Goal: Navigation & Orientation: Understand site structure

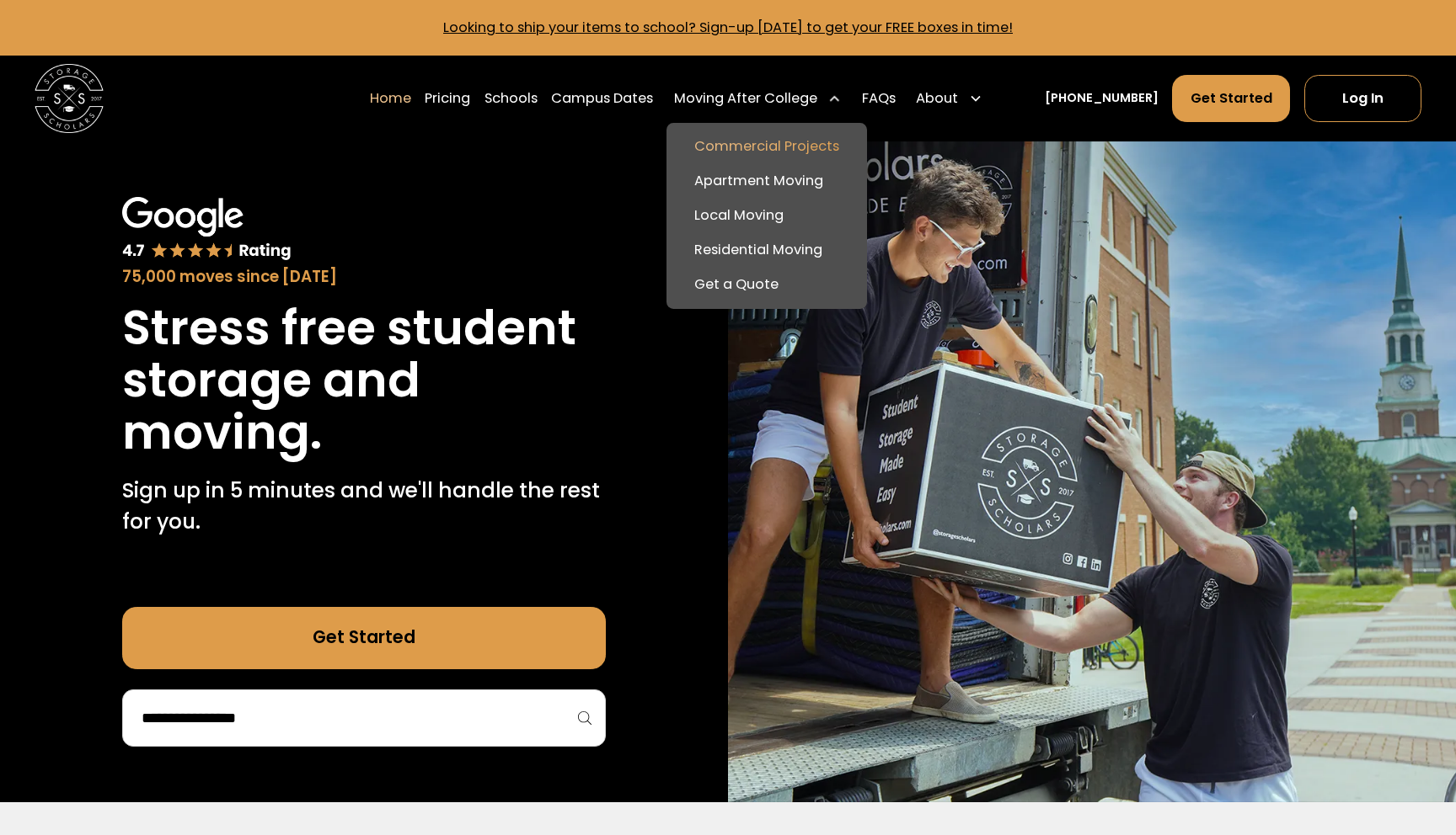
click at [781, 149] on link "Commercial Projects" at bounding box center [767, 146] width 186 height 34
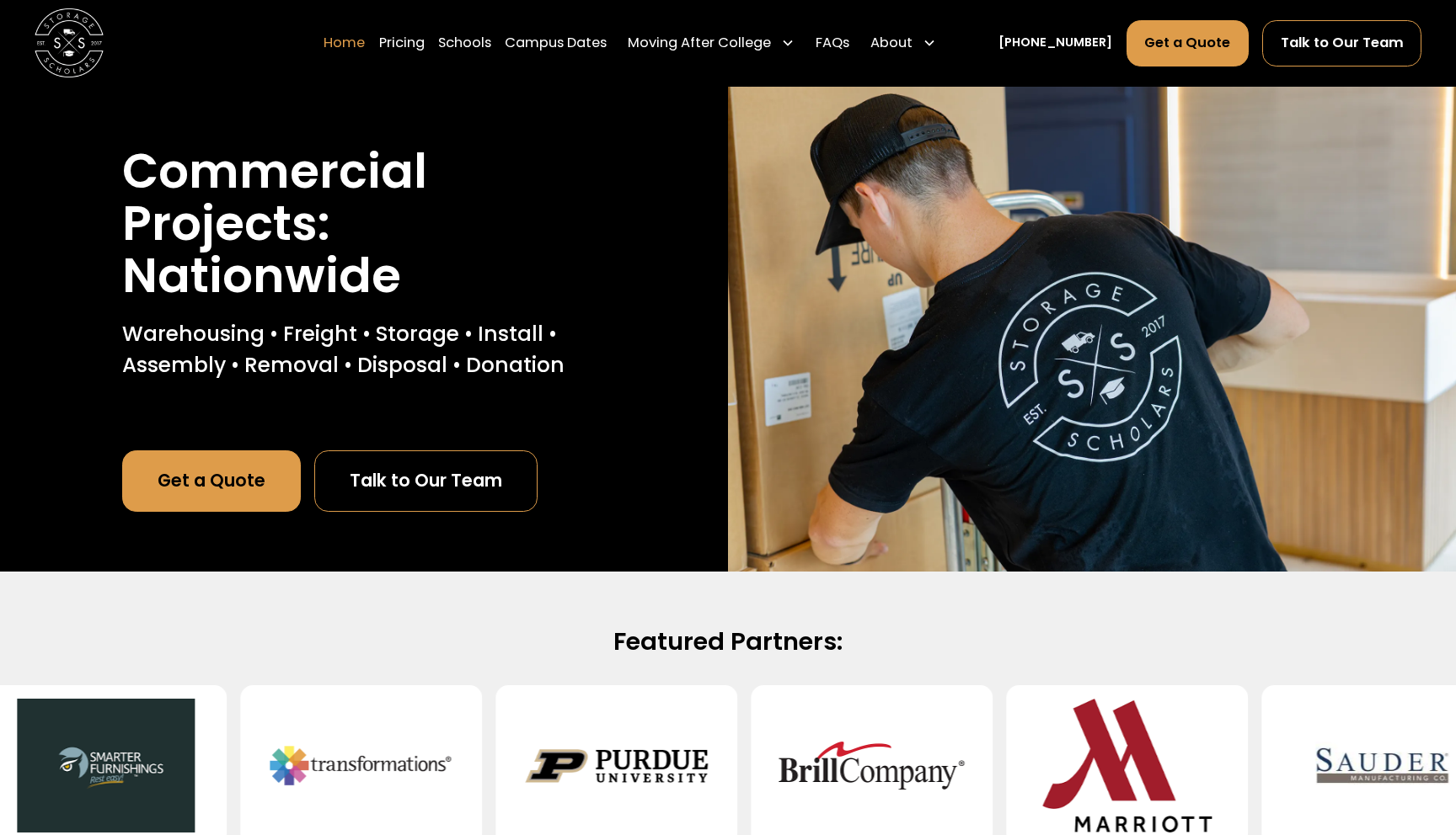
click at [365, 54] on link "Home" at bounding box center [344, 43] width 41 height 48
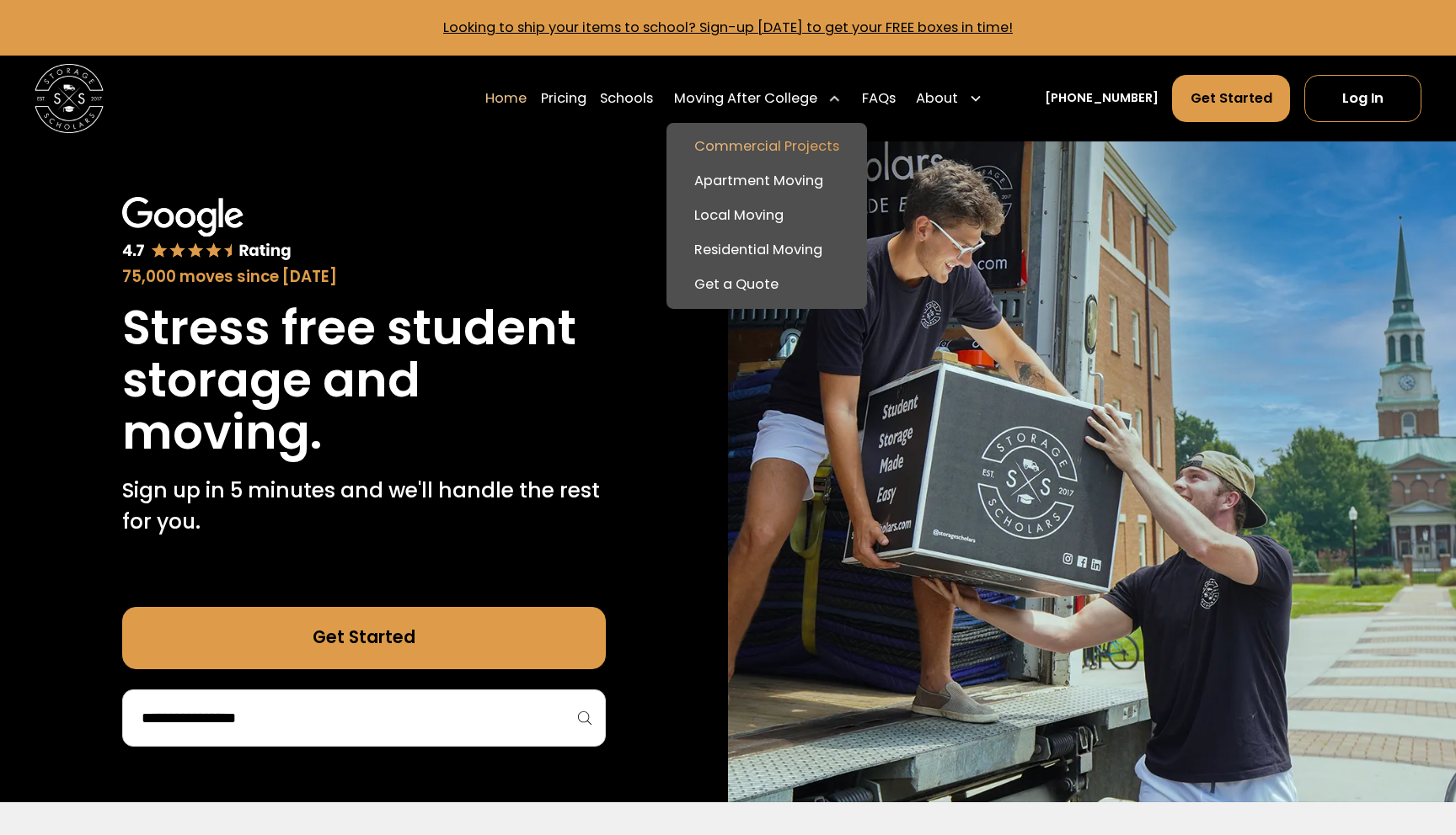
click at [801, 149] on link "Commercial Projects" at bounding box center [767, 146] width 186 height 34
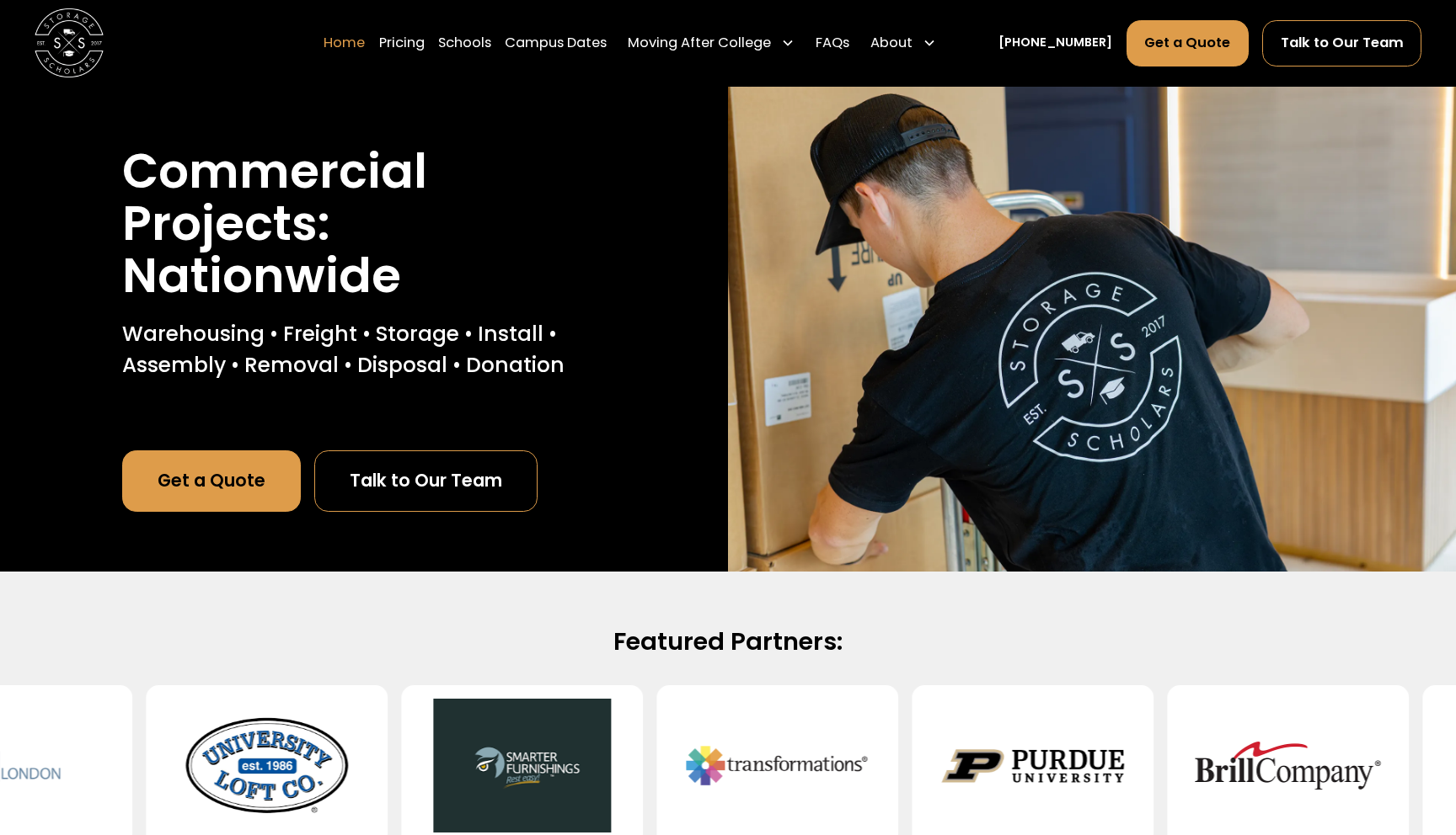
click at [365, 45] on link "Home" at bounding box center [344, 43] width 41 height 48
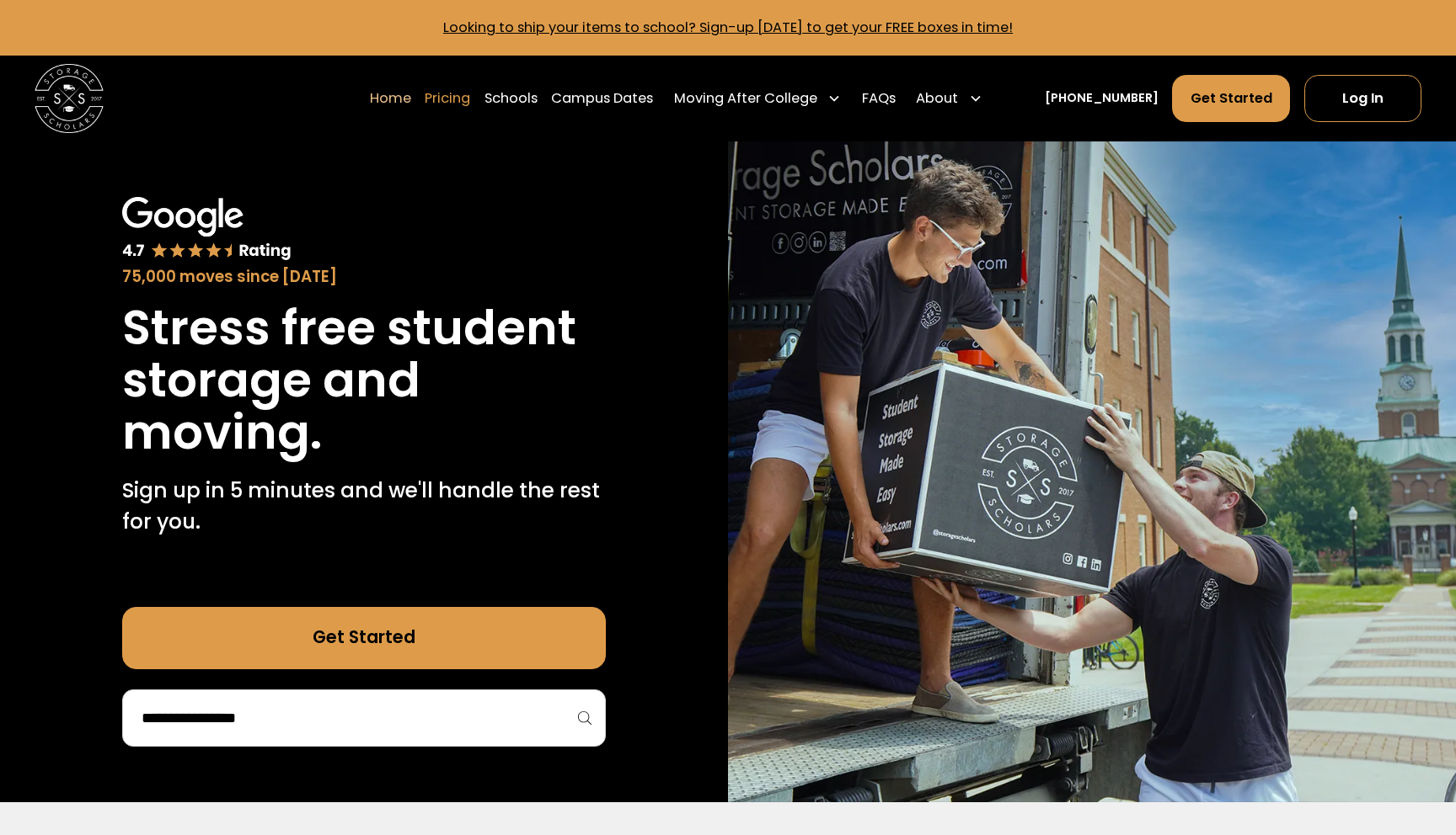
click at [459, 98] on link "Pricing" at bounding box center [447, 98] width 45 height 48
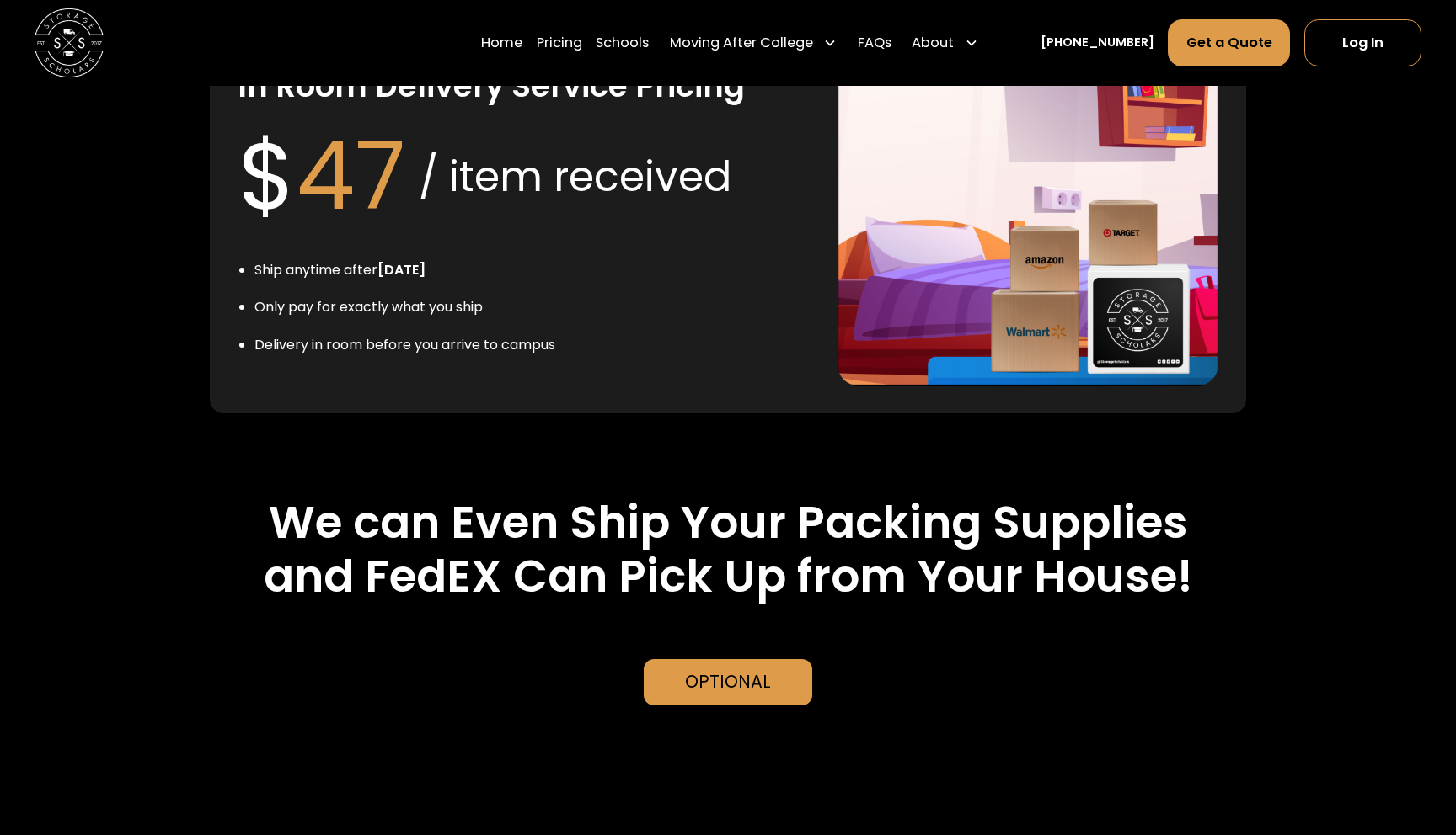
scroll to position [3714, 0]
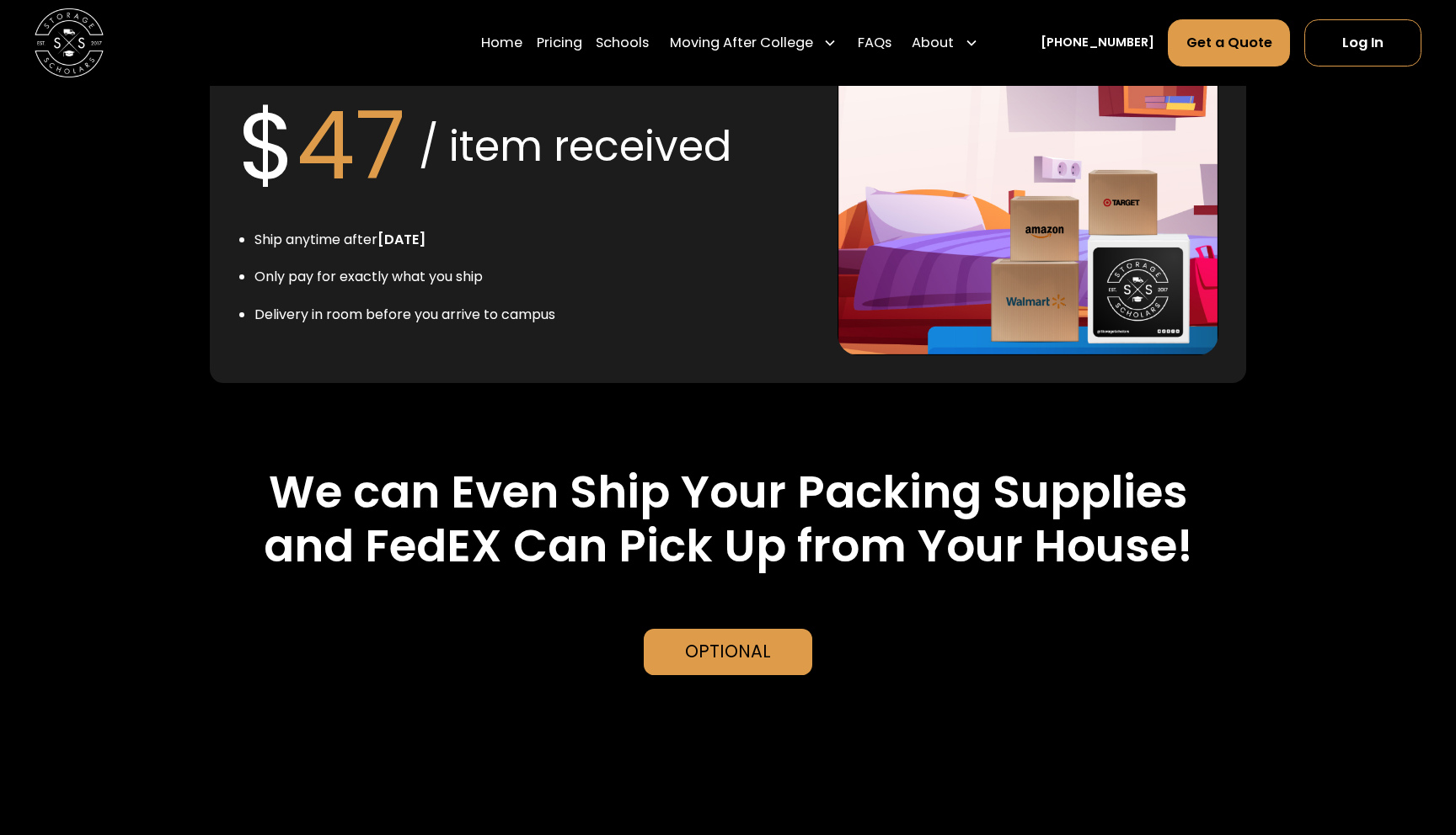
click at [607, 46] on div "Home Pricing Schools Moving After College Commercial Projects Apartment Moving …" at bounding box center [733, 43] width 504 height 48
click at [628, 46] on link "Schools" at bounding box center [622, 43] width 53 height 48
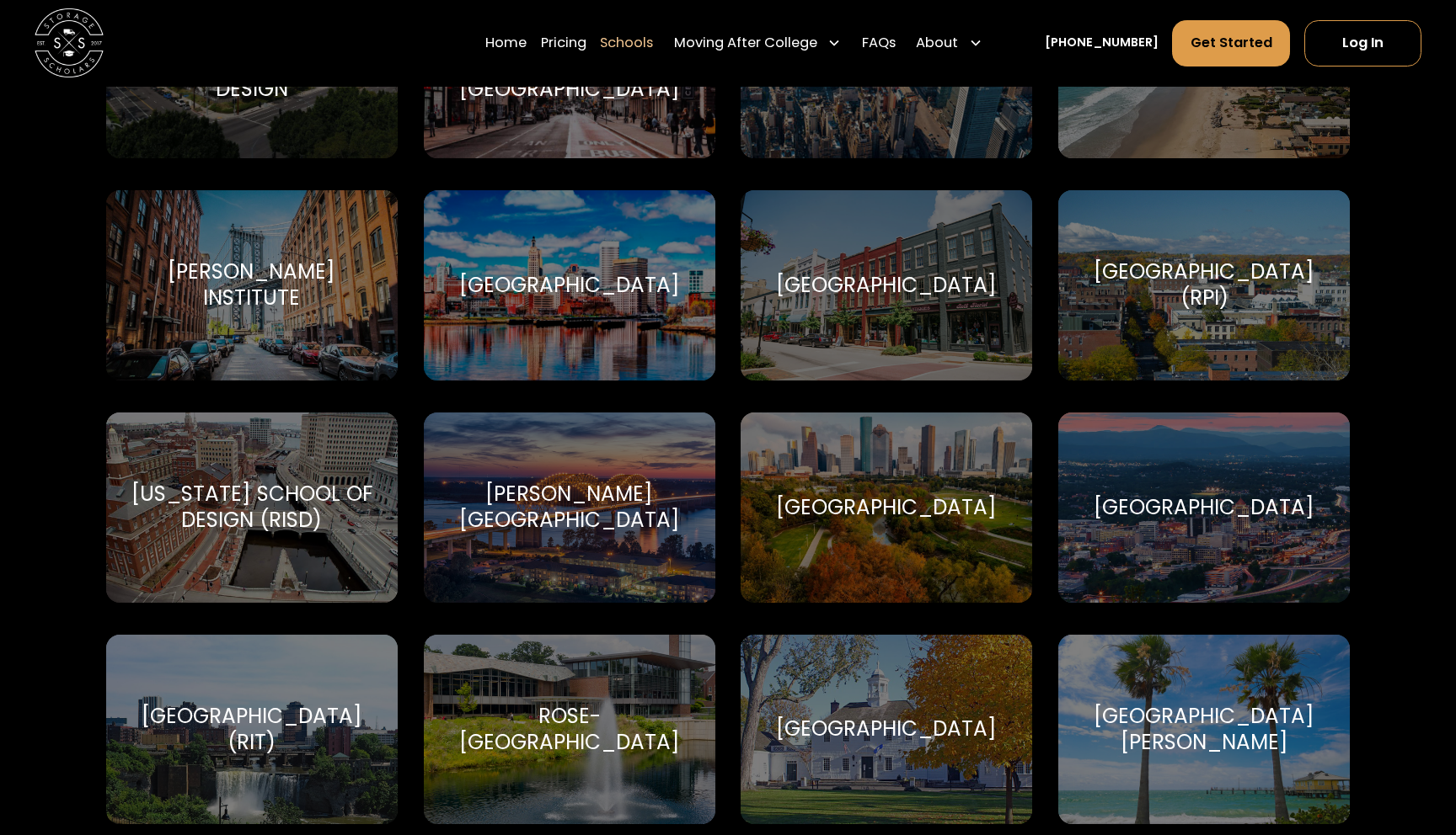
scroll to position [4929, 0]
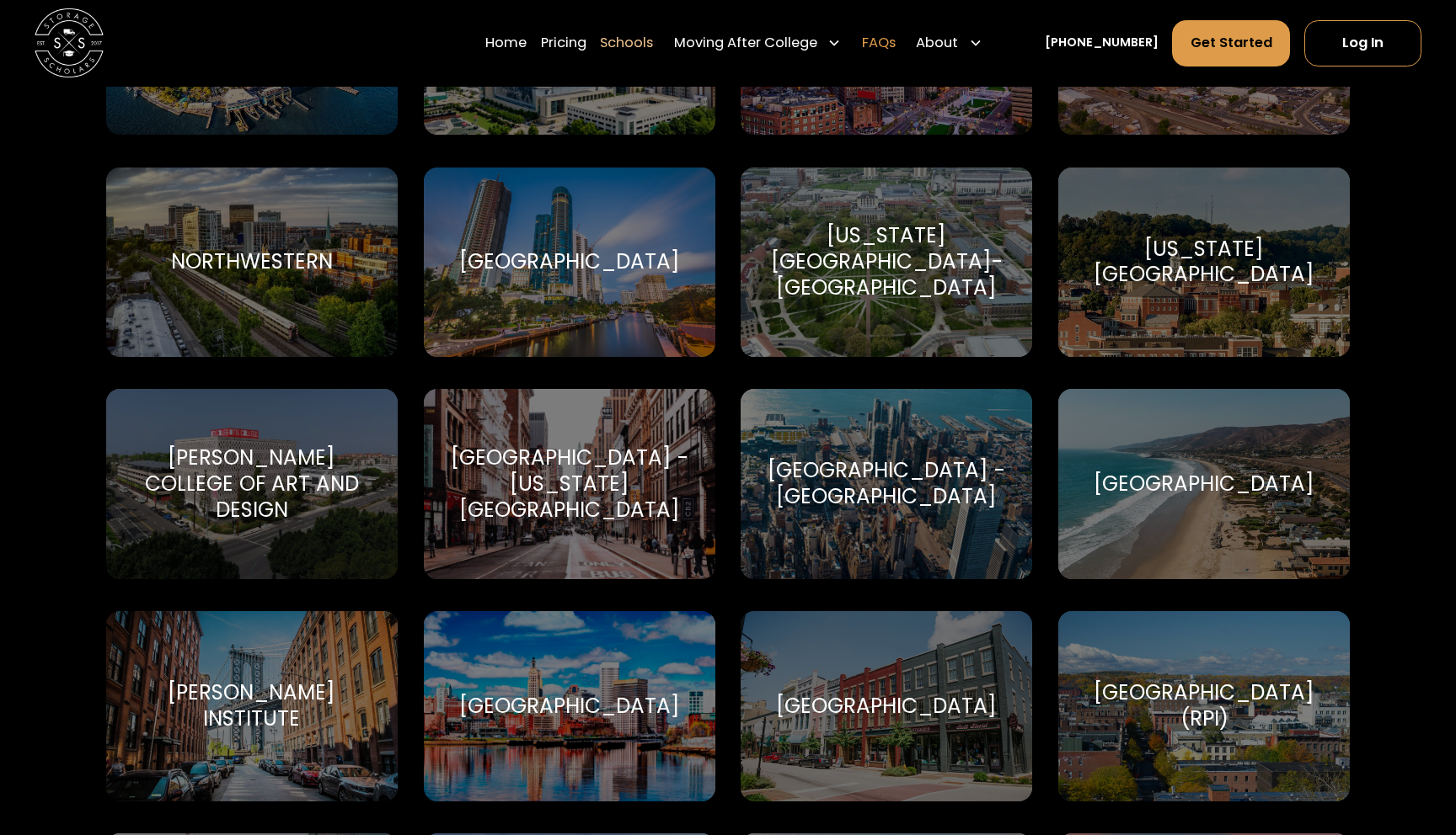
click at [895, 42] on link "FAQs" at bounding box center [879, 43] width 33 height 48
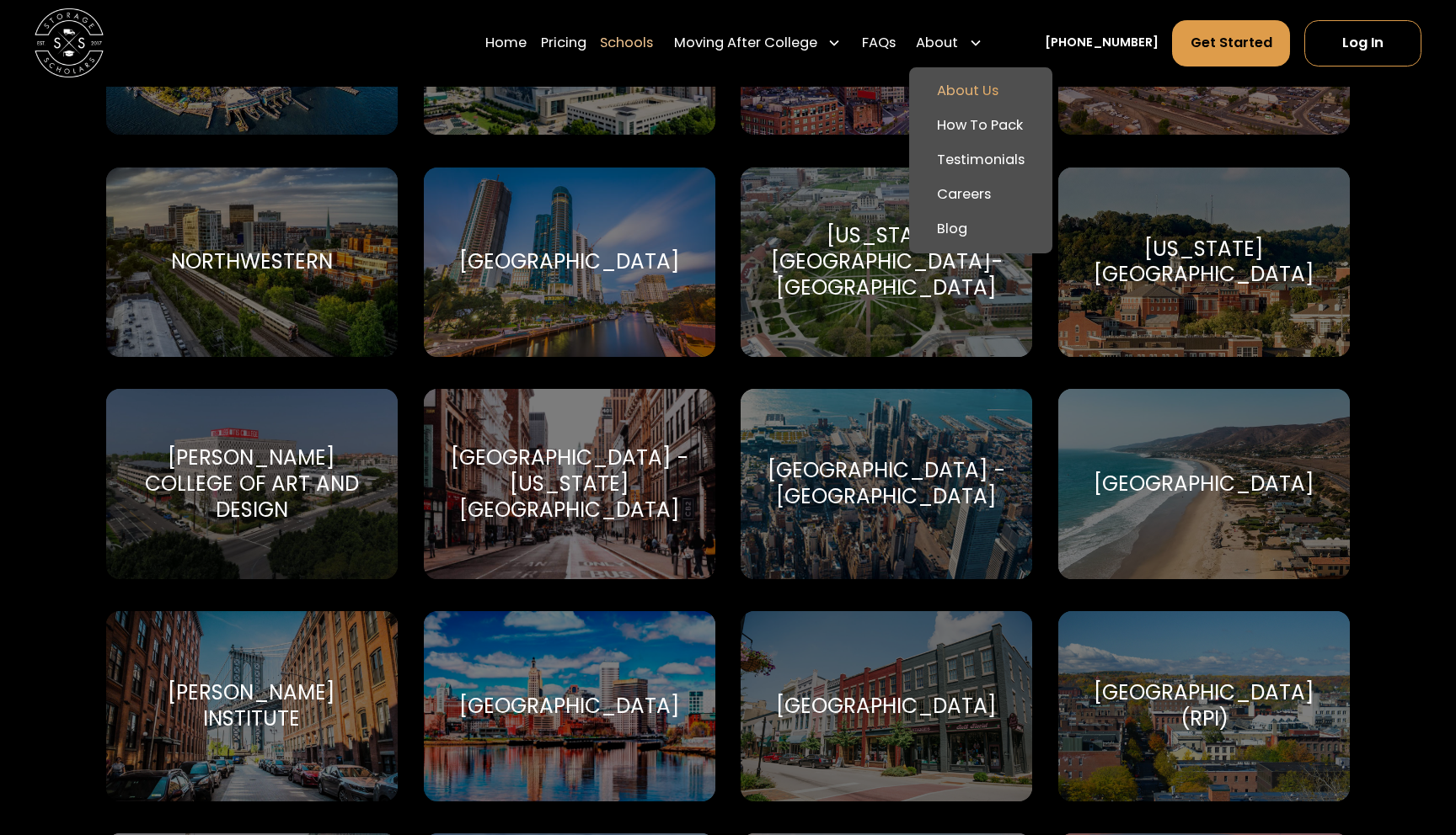
click at [973, 89] on link "About Us" at bounding box center [979, 91] width 128 height 34
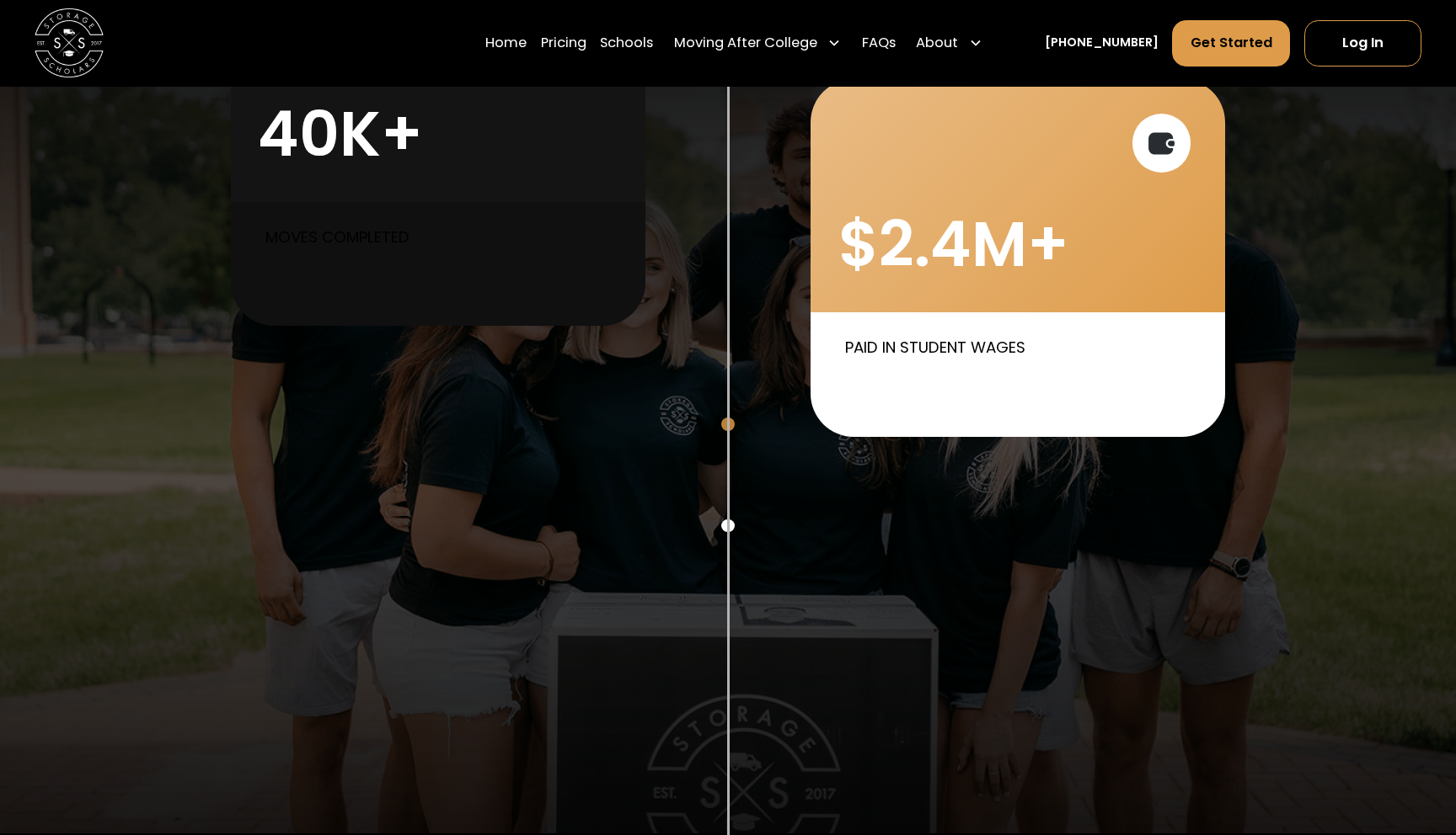
scroll to position [1190, 0]
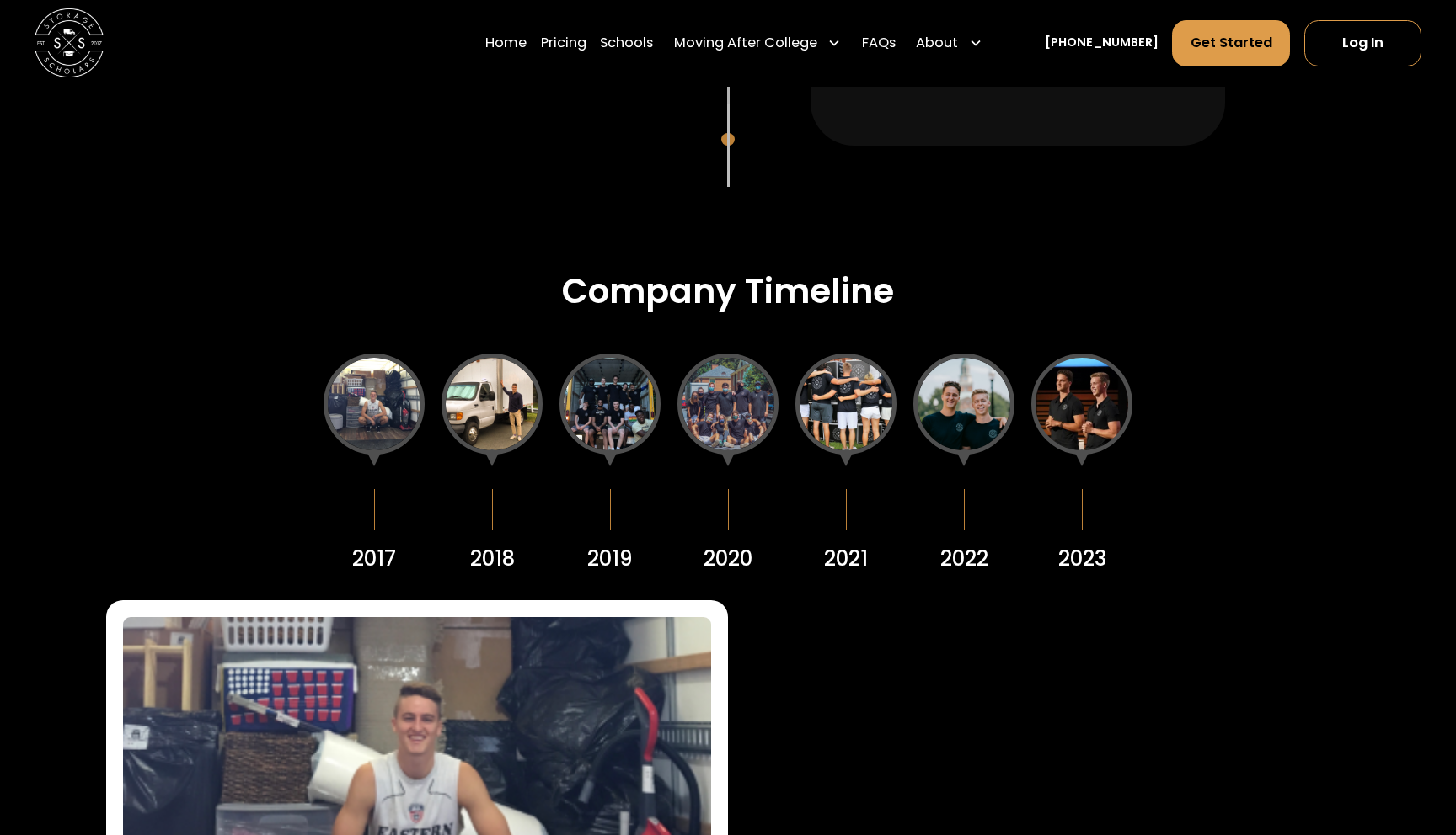
click at [487, 408] on div at bounding box center [491, 404] width 101 height 101
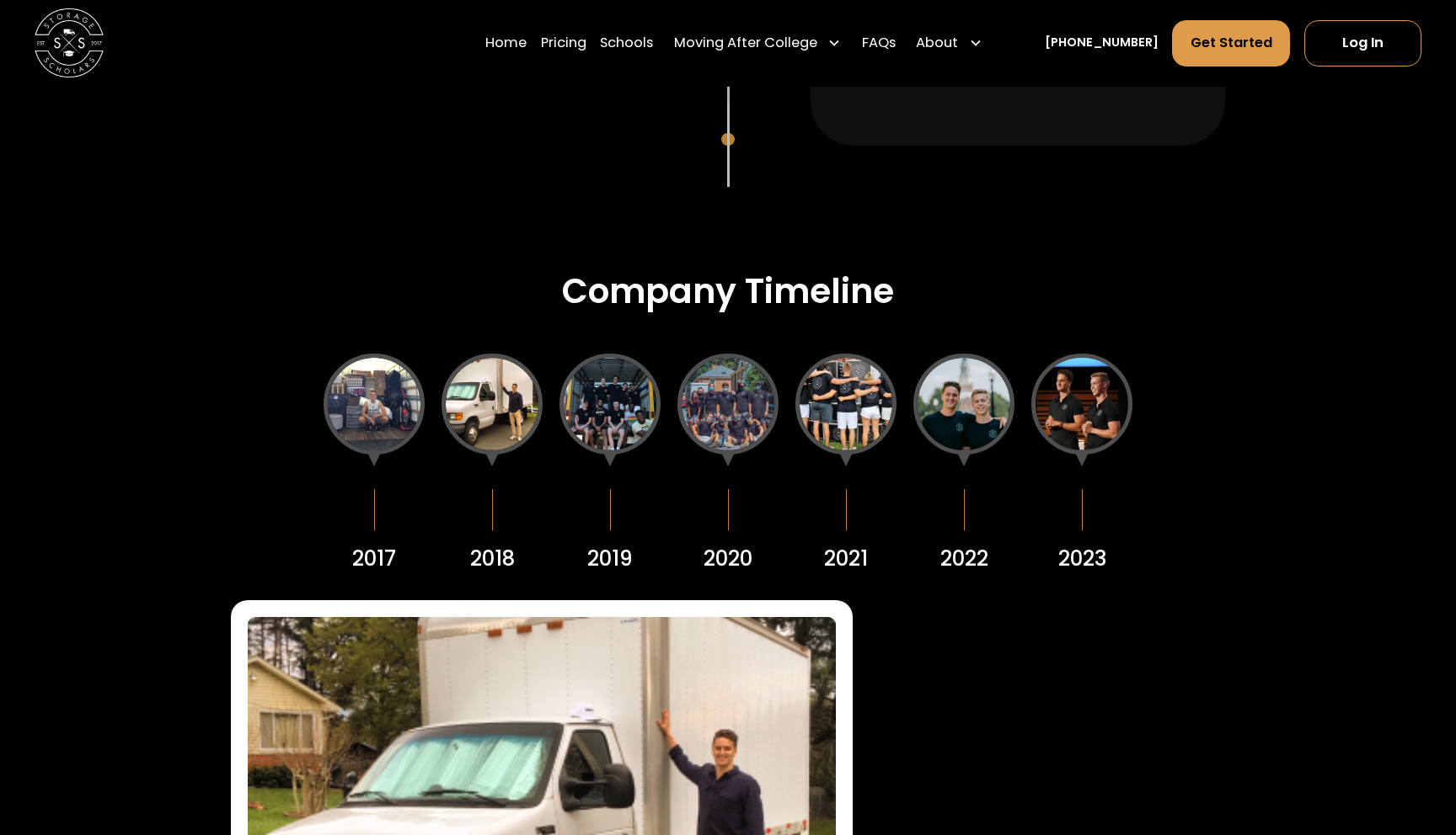
scroll to position [2152, 0]
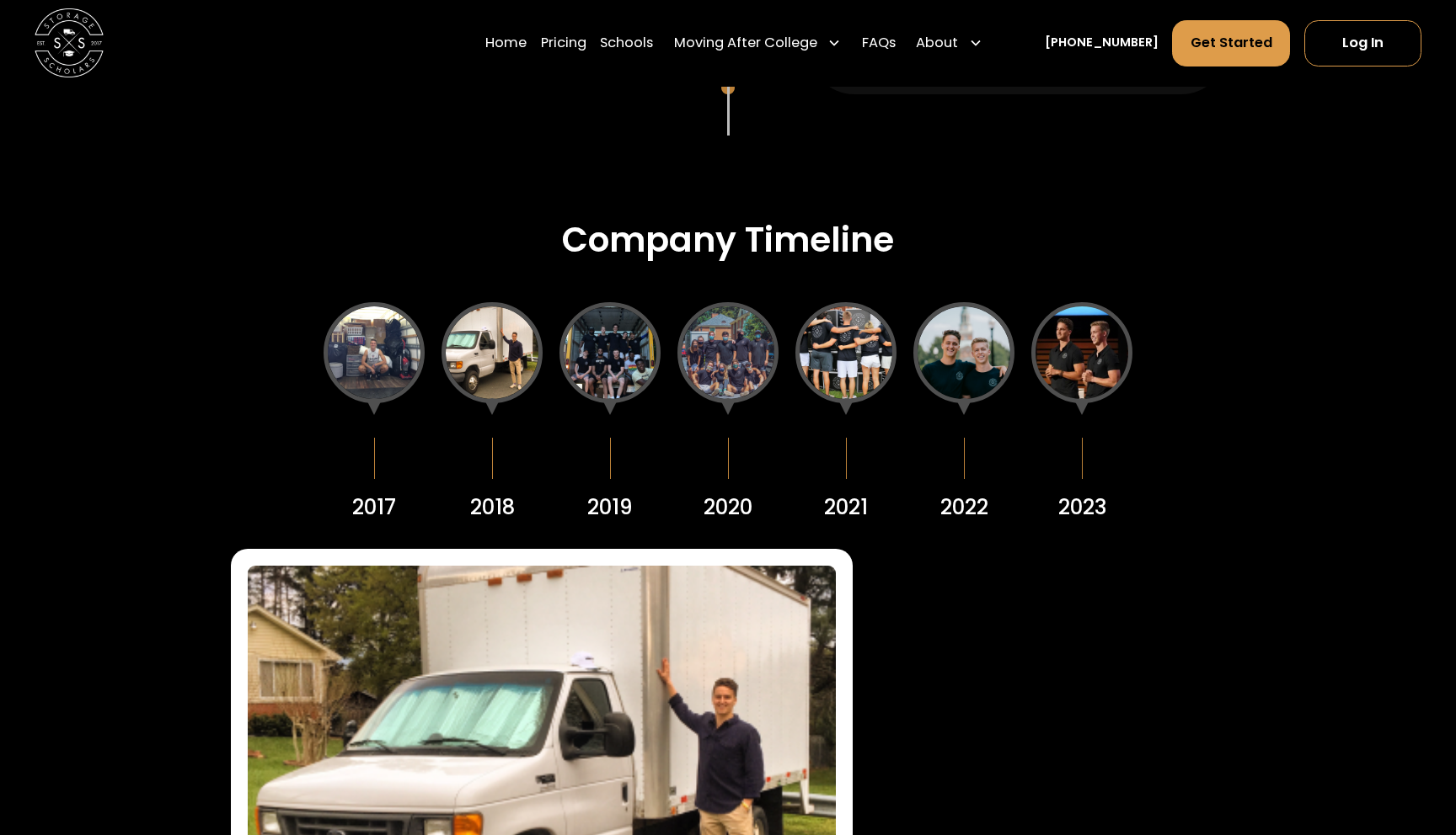
click at [584, 361] on div at bounding box center [610, 352] width 101 height 101
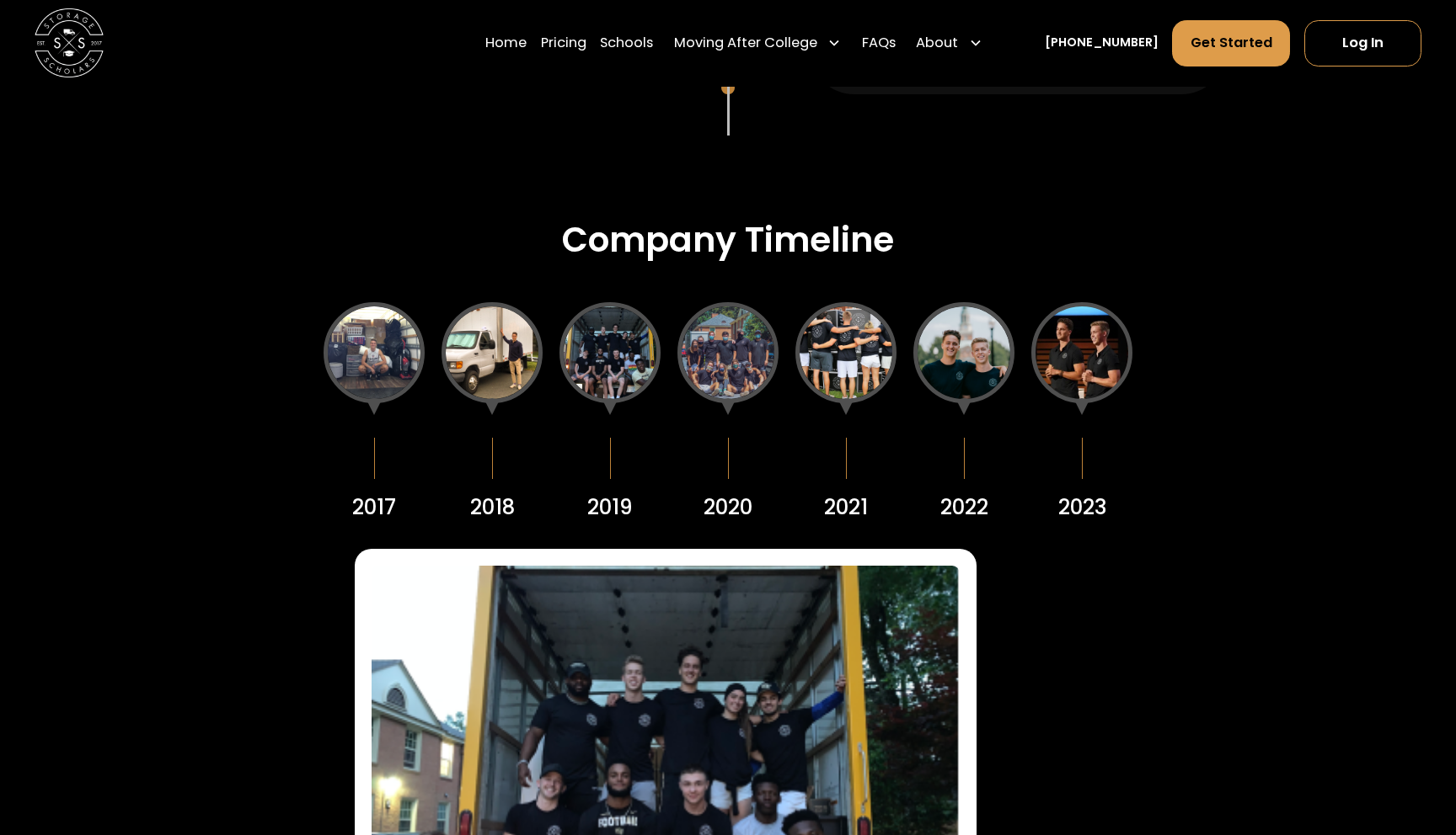
click at [694, 361] on div at bounding box center [728, 352] width 101 height 101
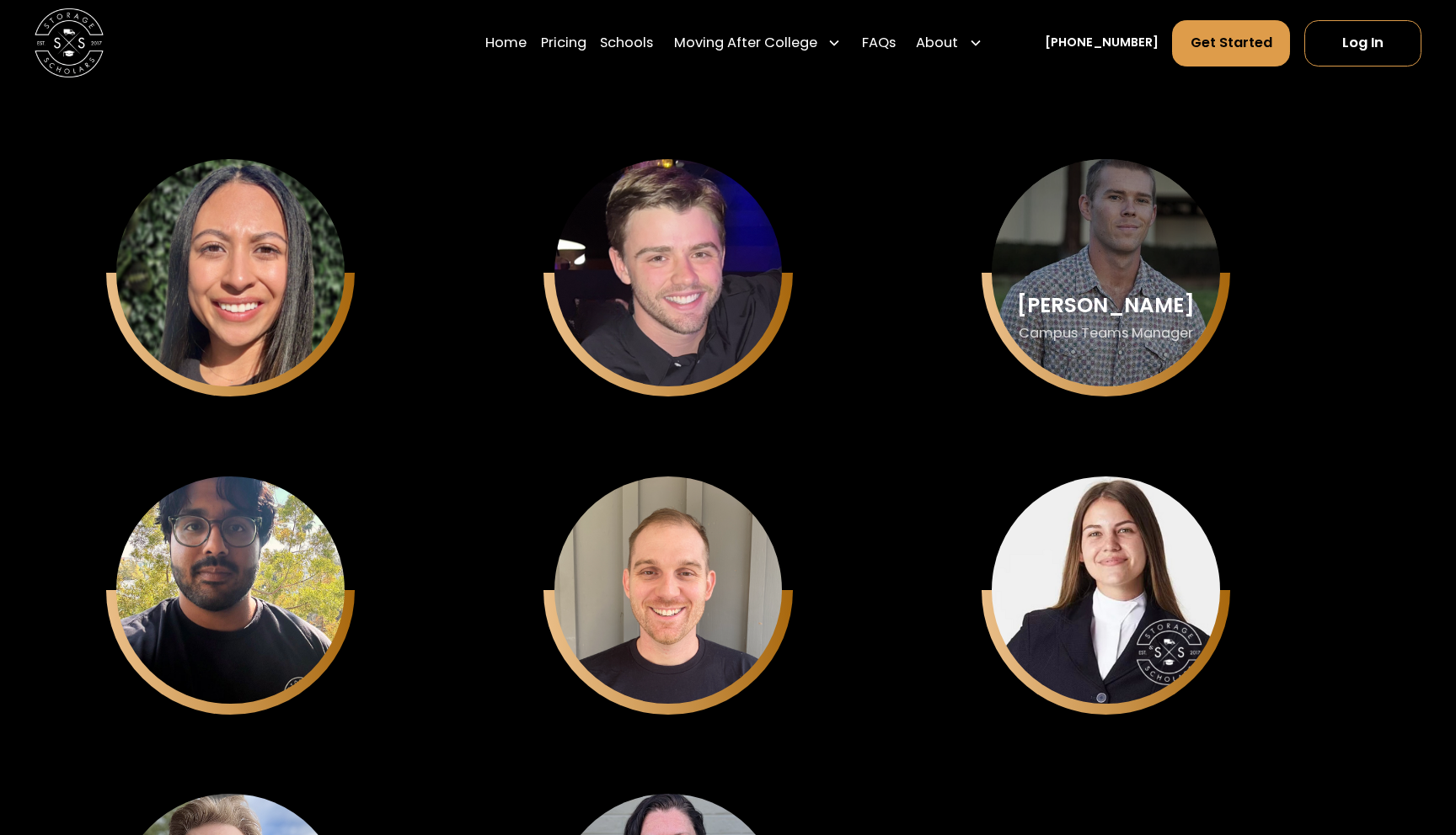
scroll to position [5697, 0]
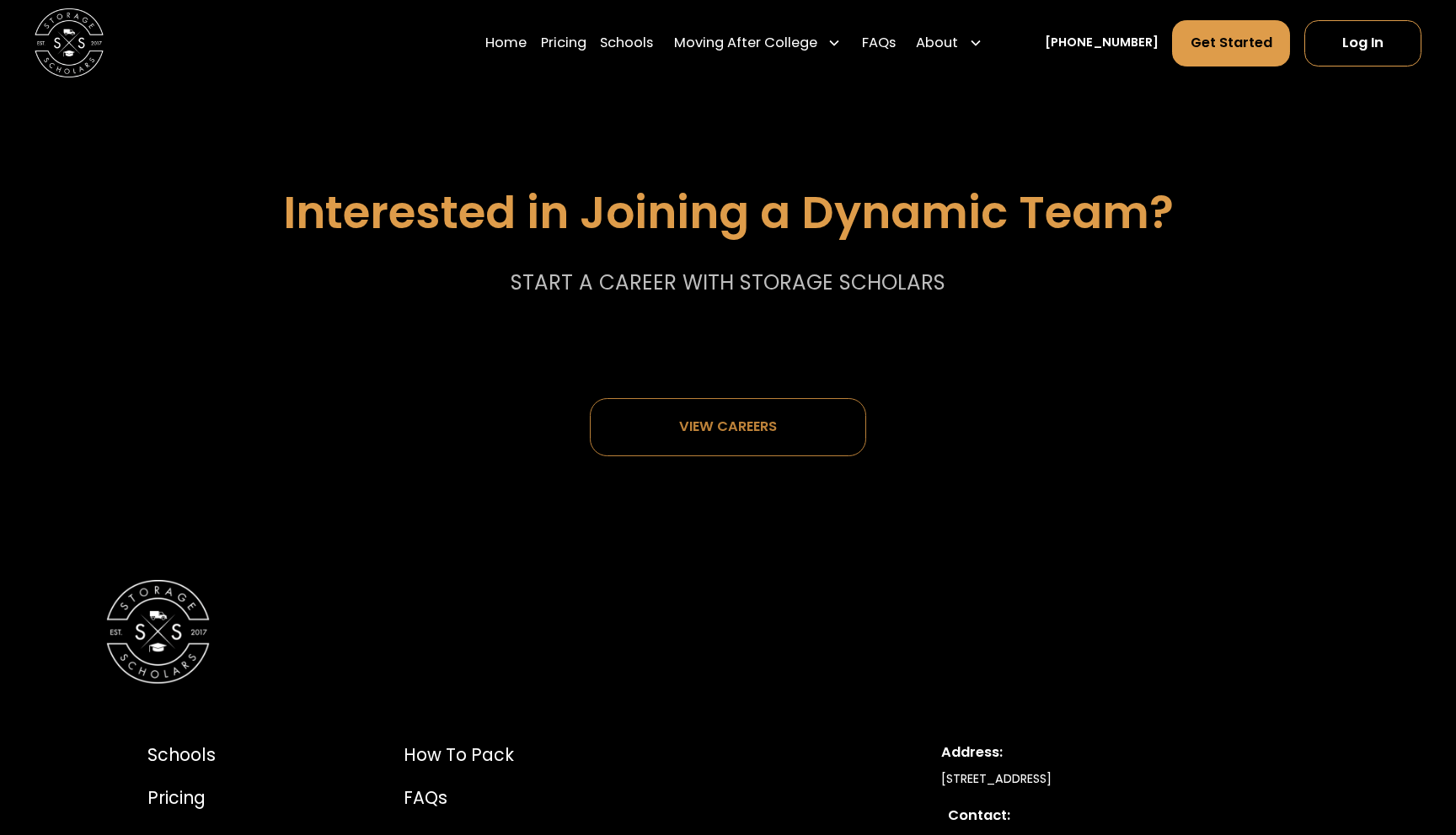
scroll to position [8881, 0]
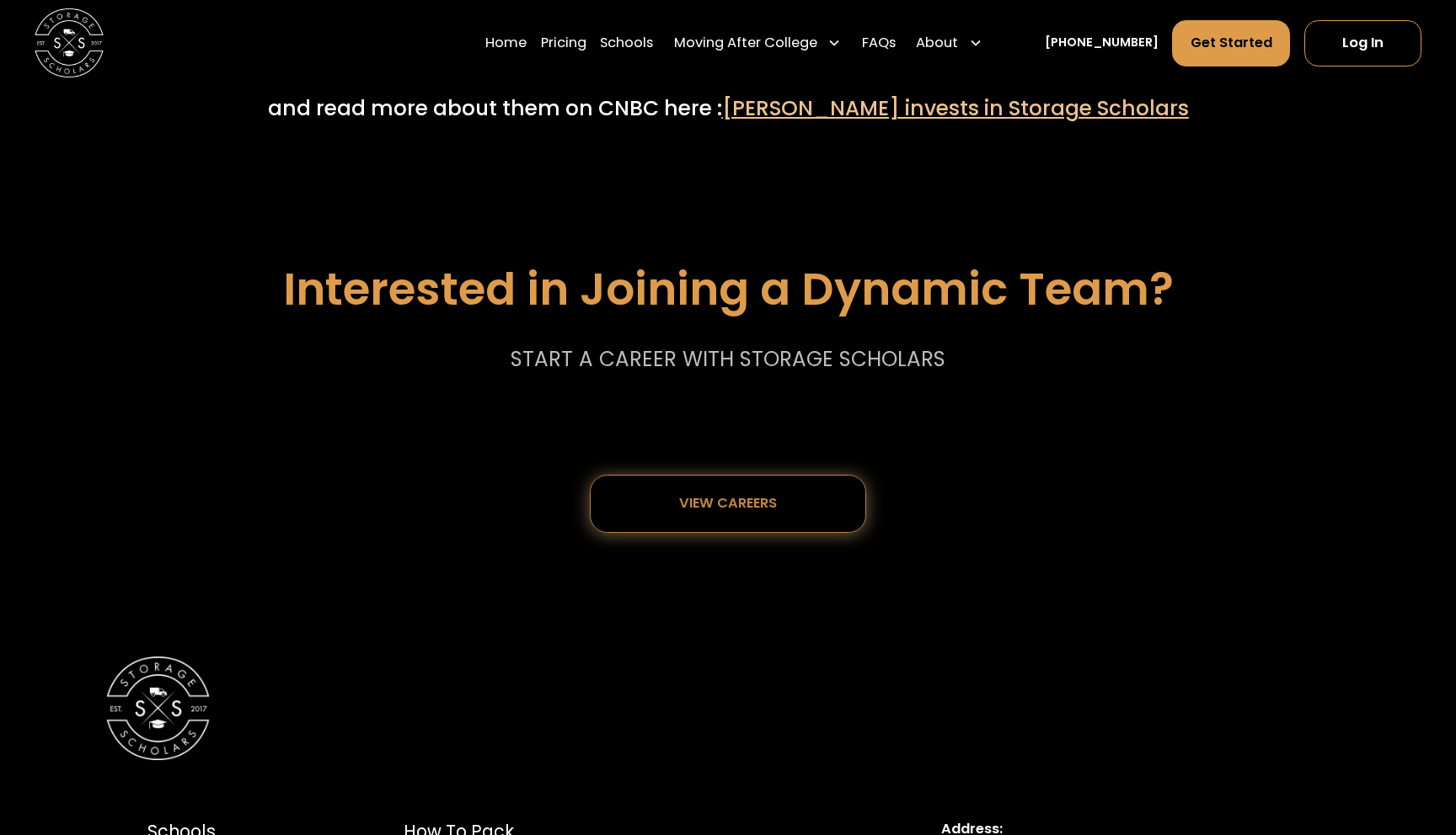
click at [764, 482] on div "View careers" at bounding box center [728, 504] width 160 height 57
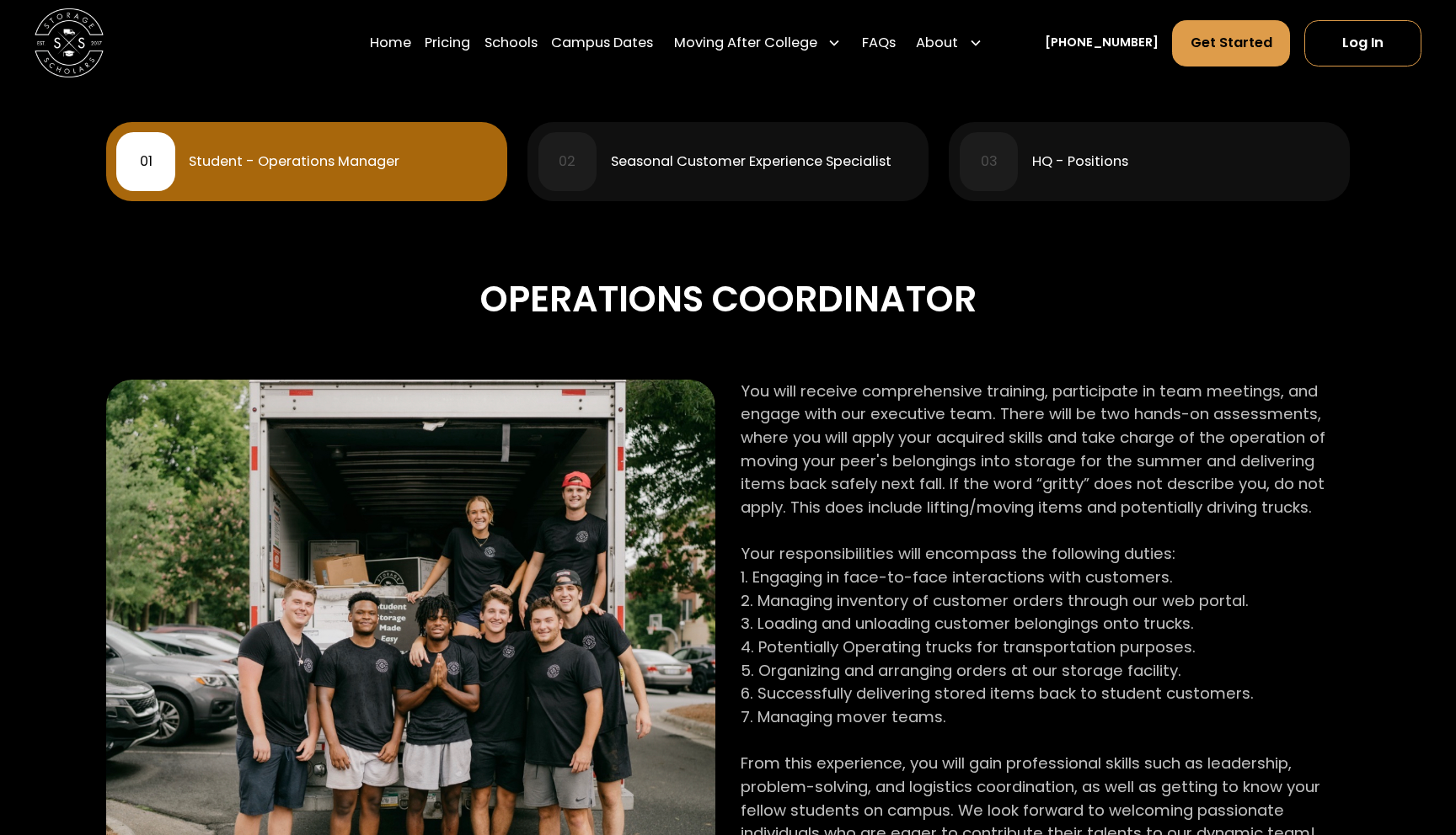
scroll to position [705, 0]
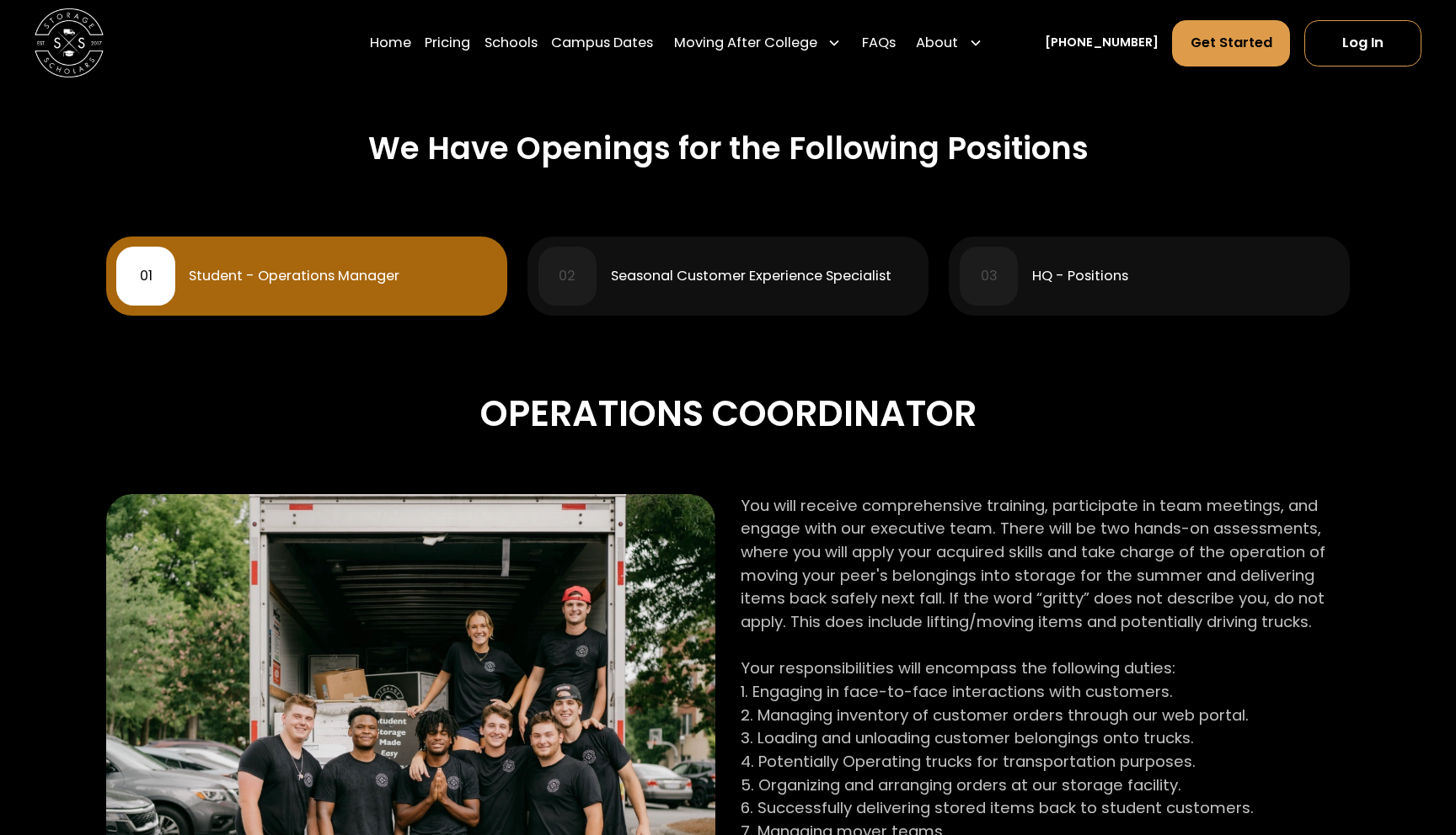
click at [720, 296] on div "02 Seasonal Customer Experience Specialist" at bounding box center [728, 276] width 379 height 59
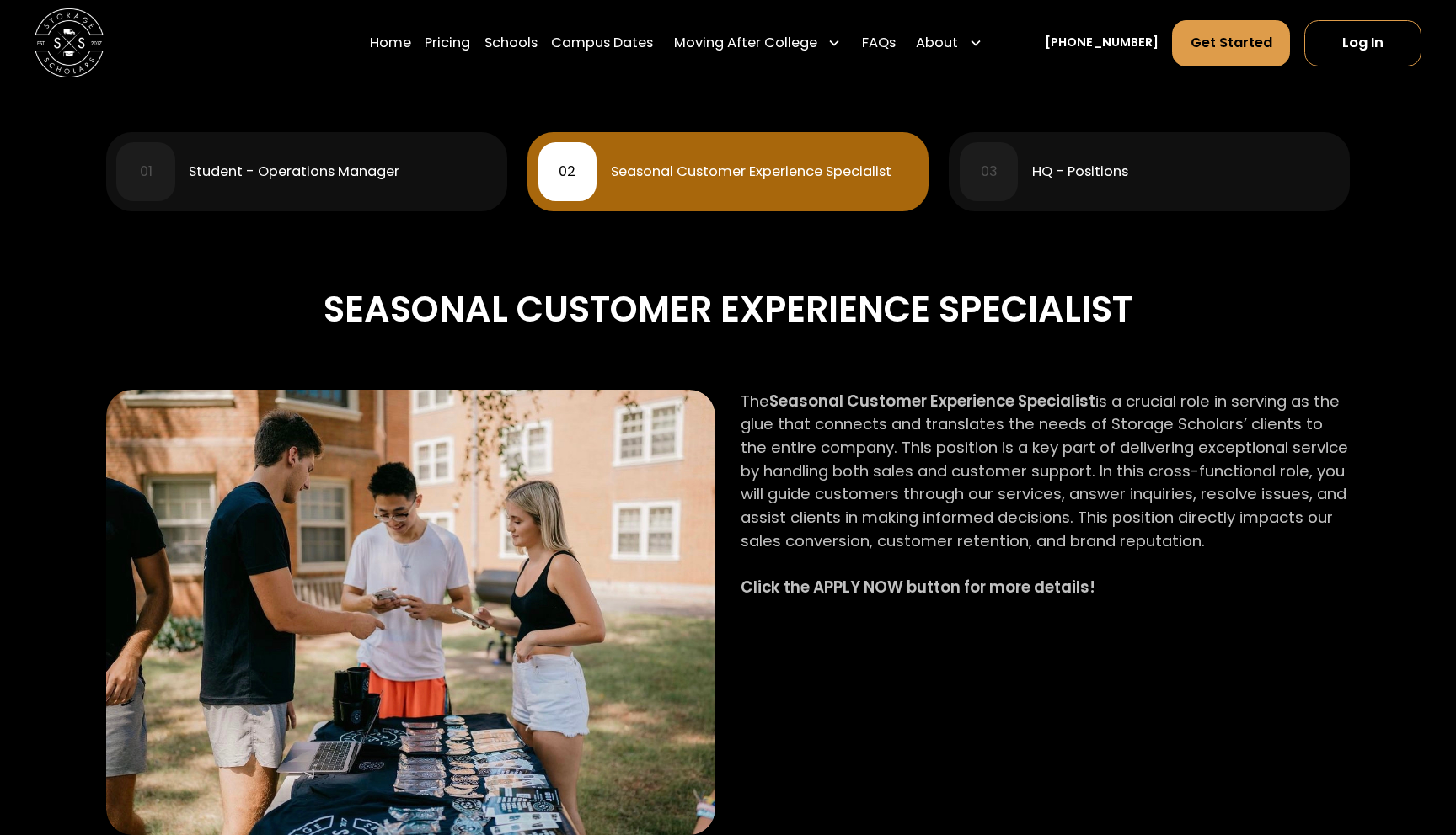
click at [1074, 177] on div "HQ - Positions" at bounding box center [1080, 172] width 96 height 14
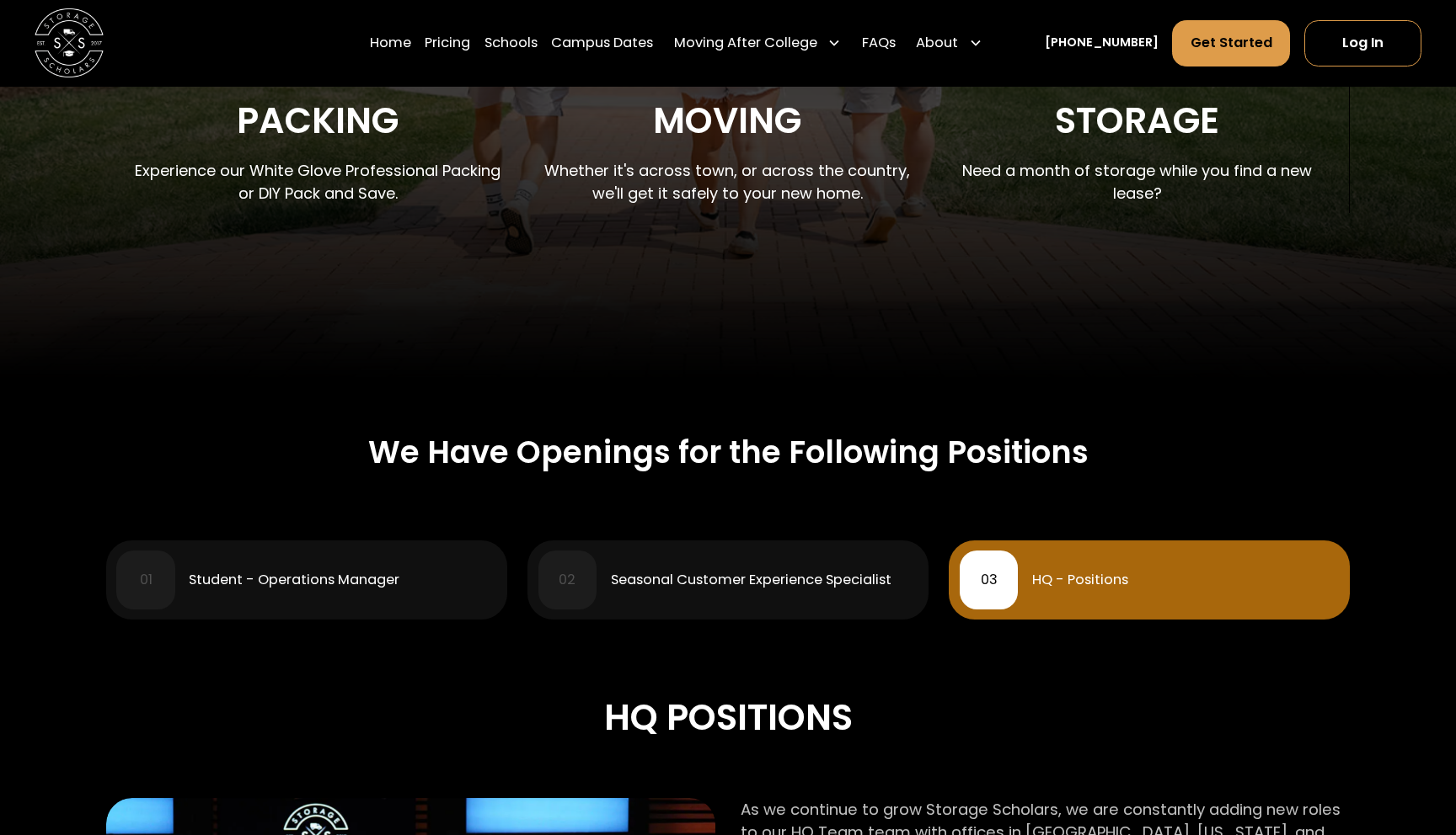
scroll to position [0, 0]
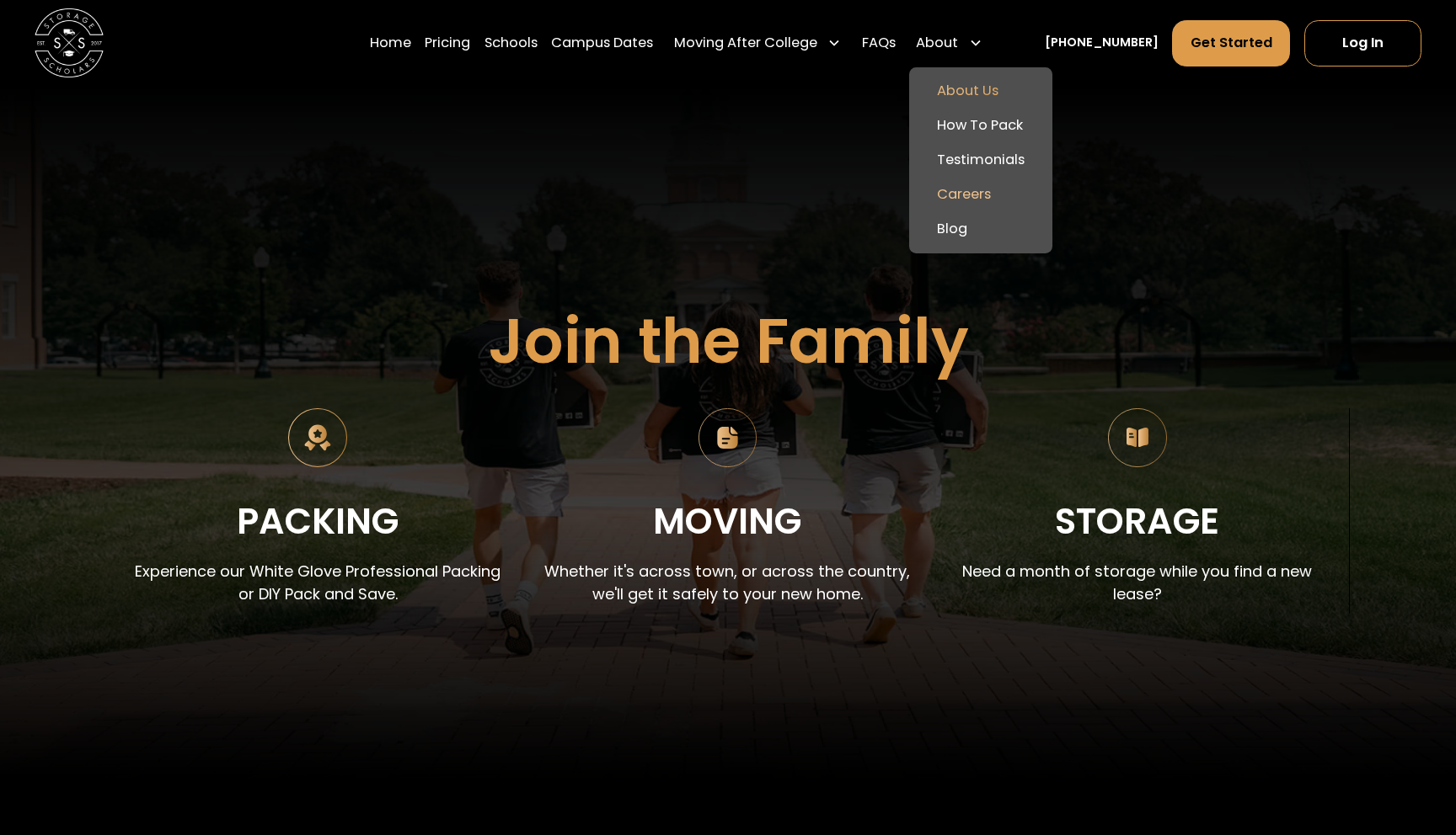
click at [984, 90] on link "About Us" at bounding box center [979, 91] width 128 height 34
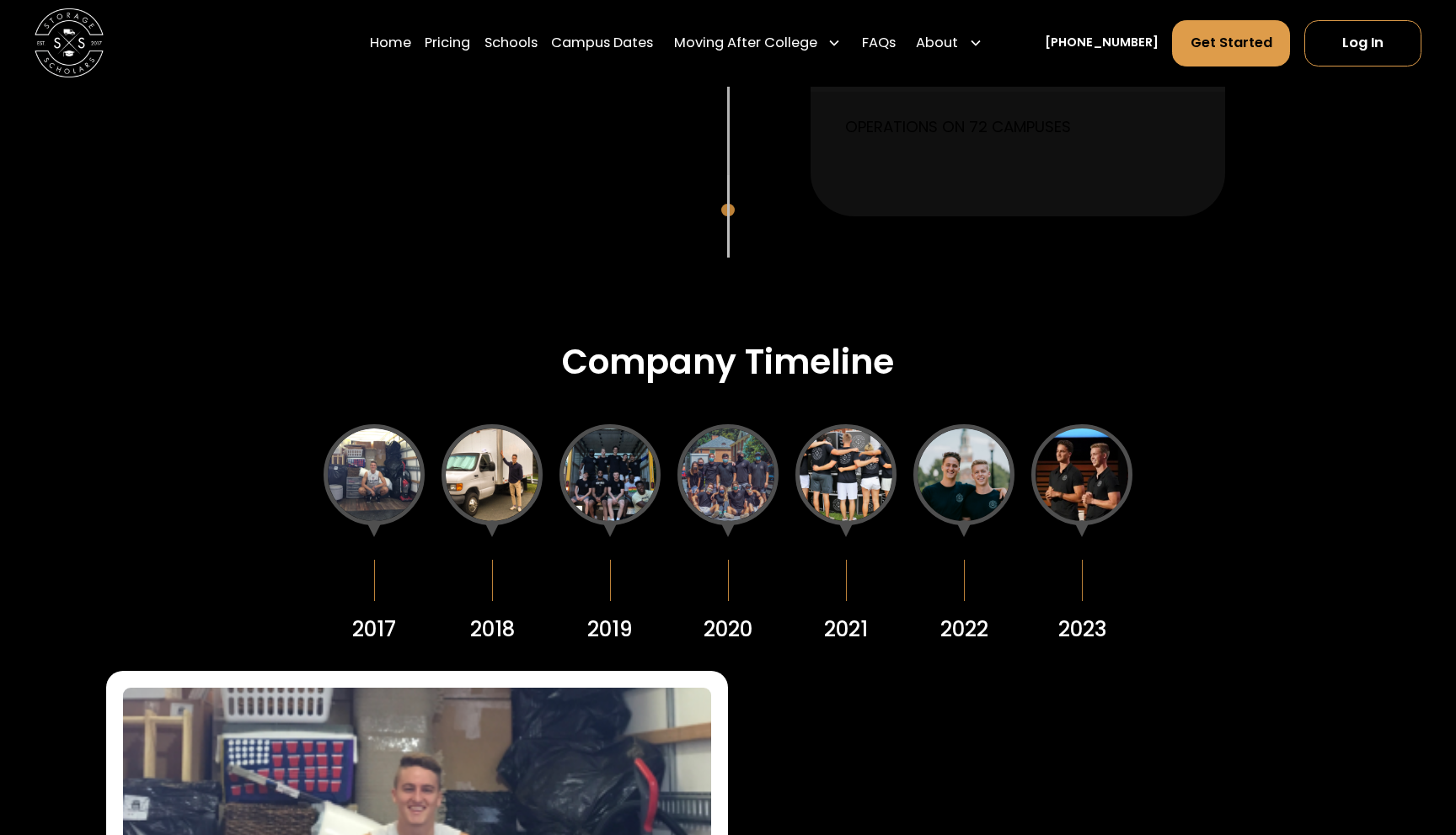
scroll to position [2386, 0]
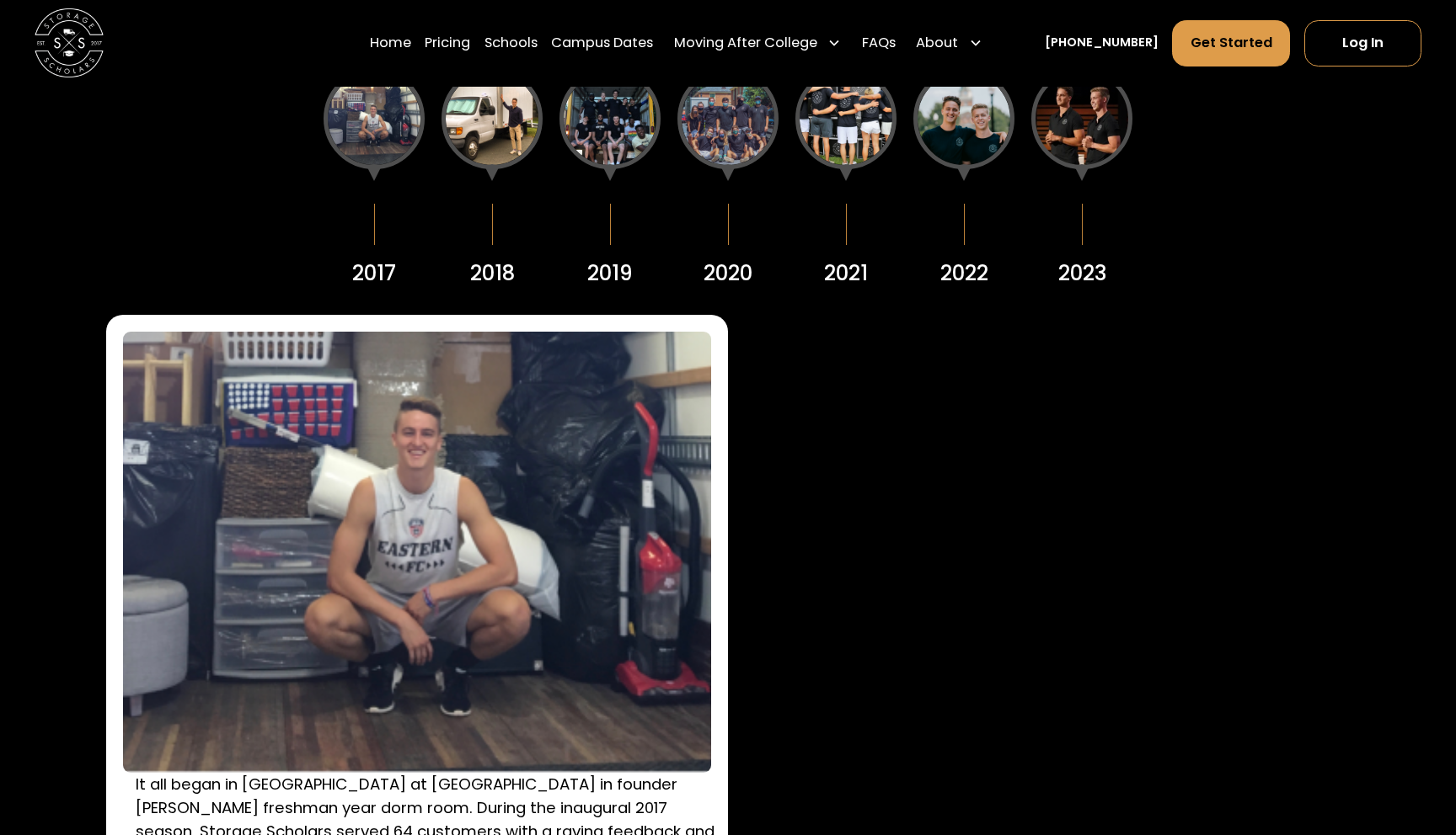
click at [852, 166] on div at bounding box center [845, 173] width 17 height 18
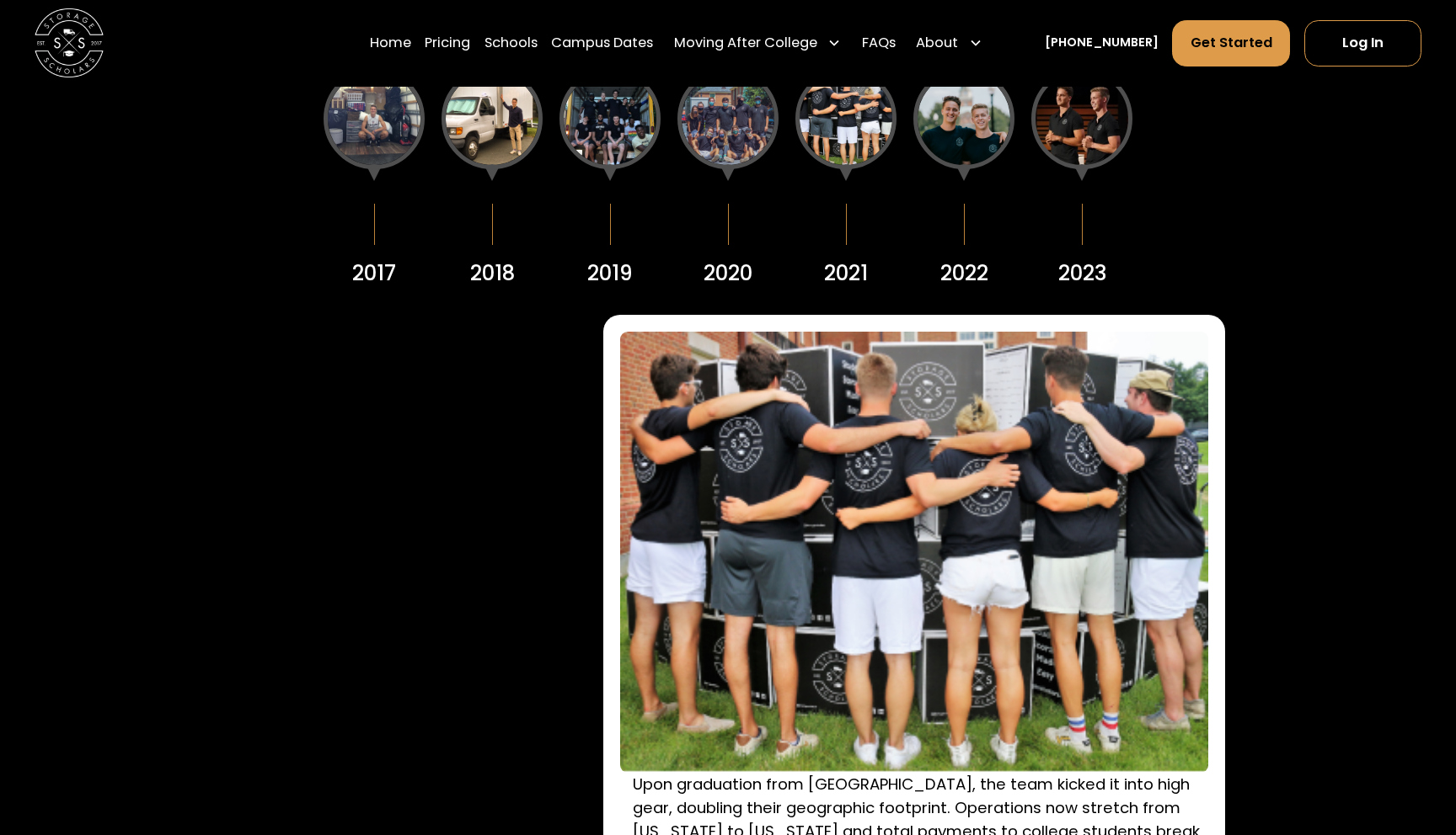
click at [946, 143] on div at bounding box center [963, 119] width 101 height 101
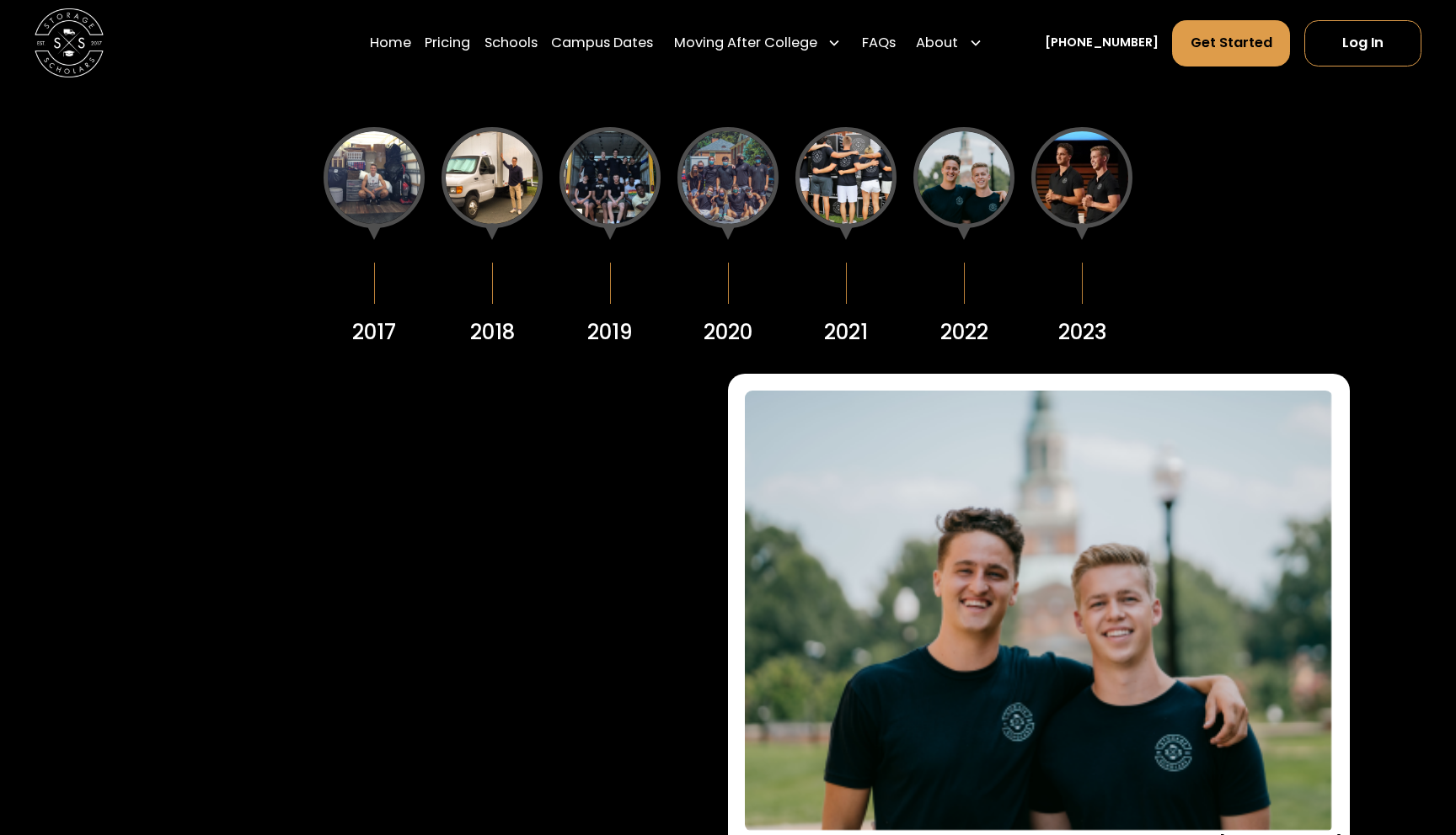
scroll to position [2324, 0]
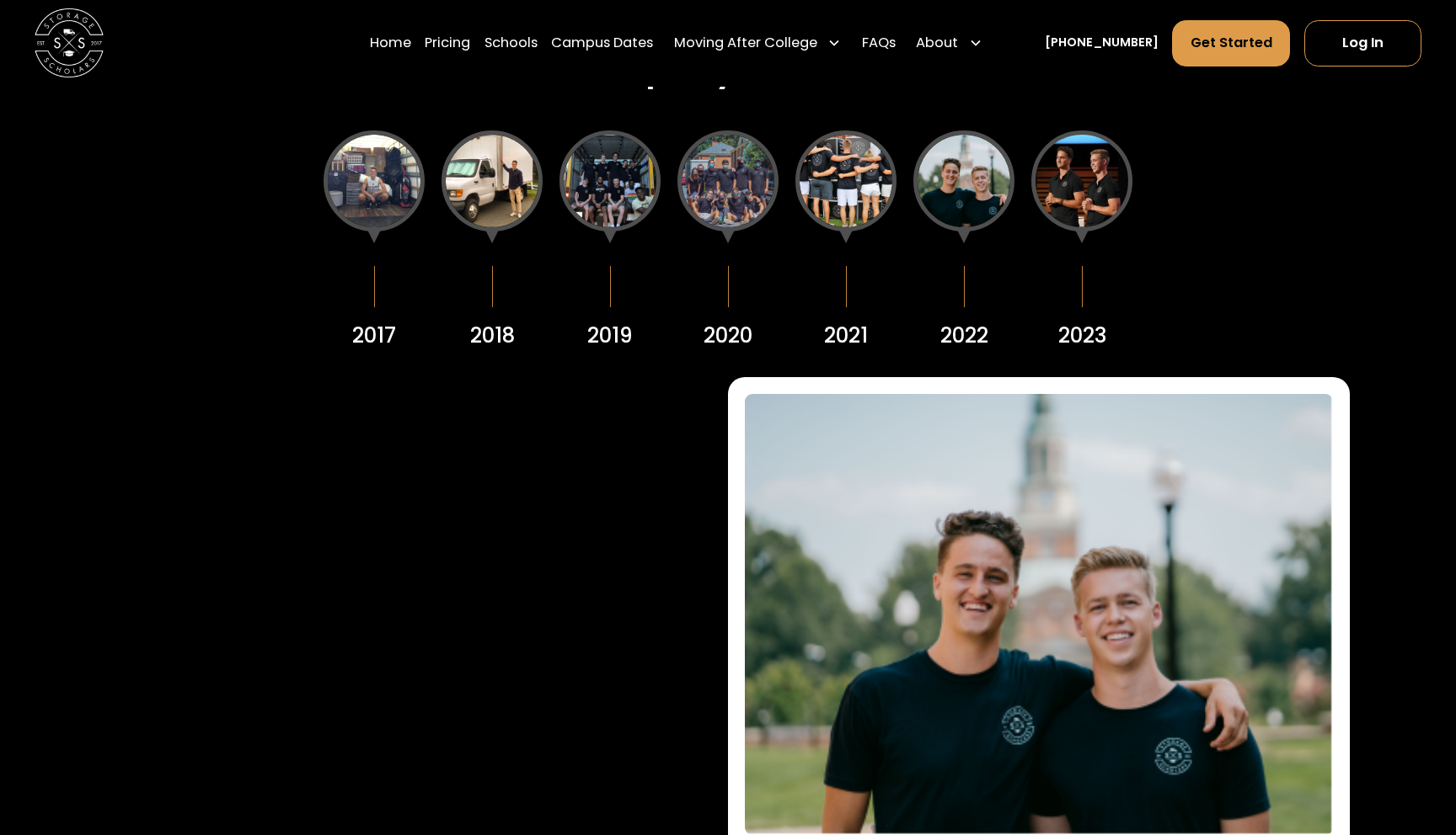
click at [1062, 171] on div at bounding box center [1081, 180] width 101 height 101
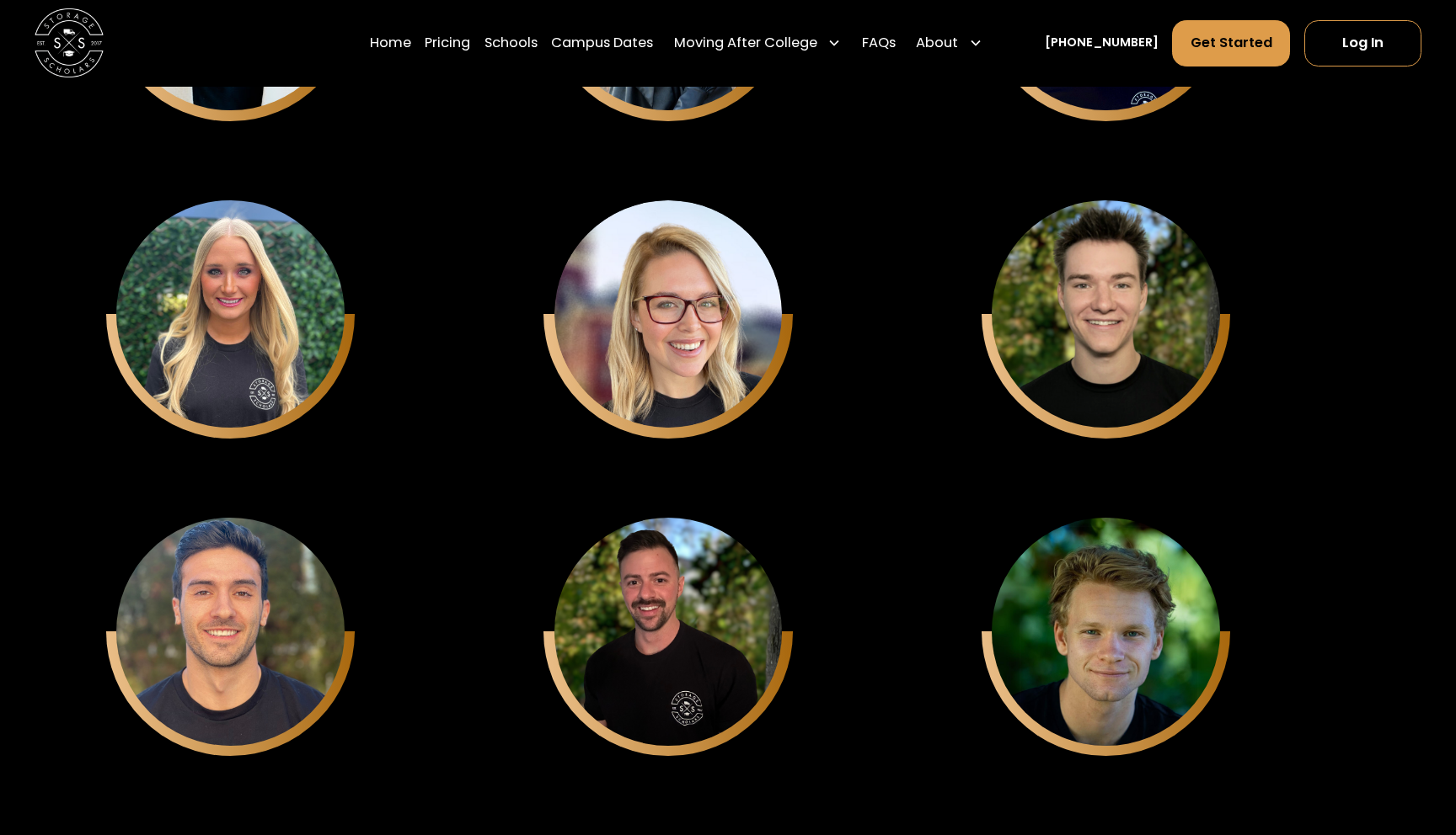
scroll to position [5194, 0]
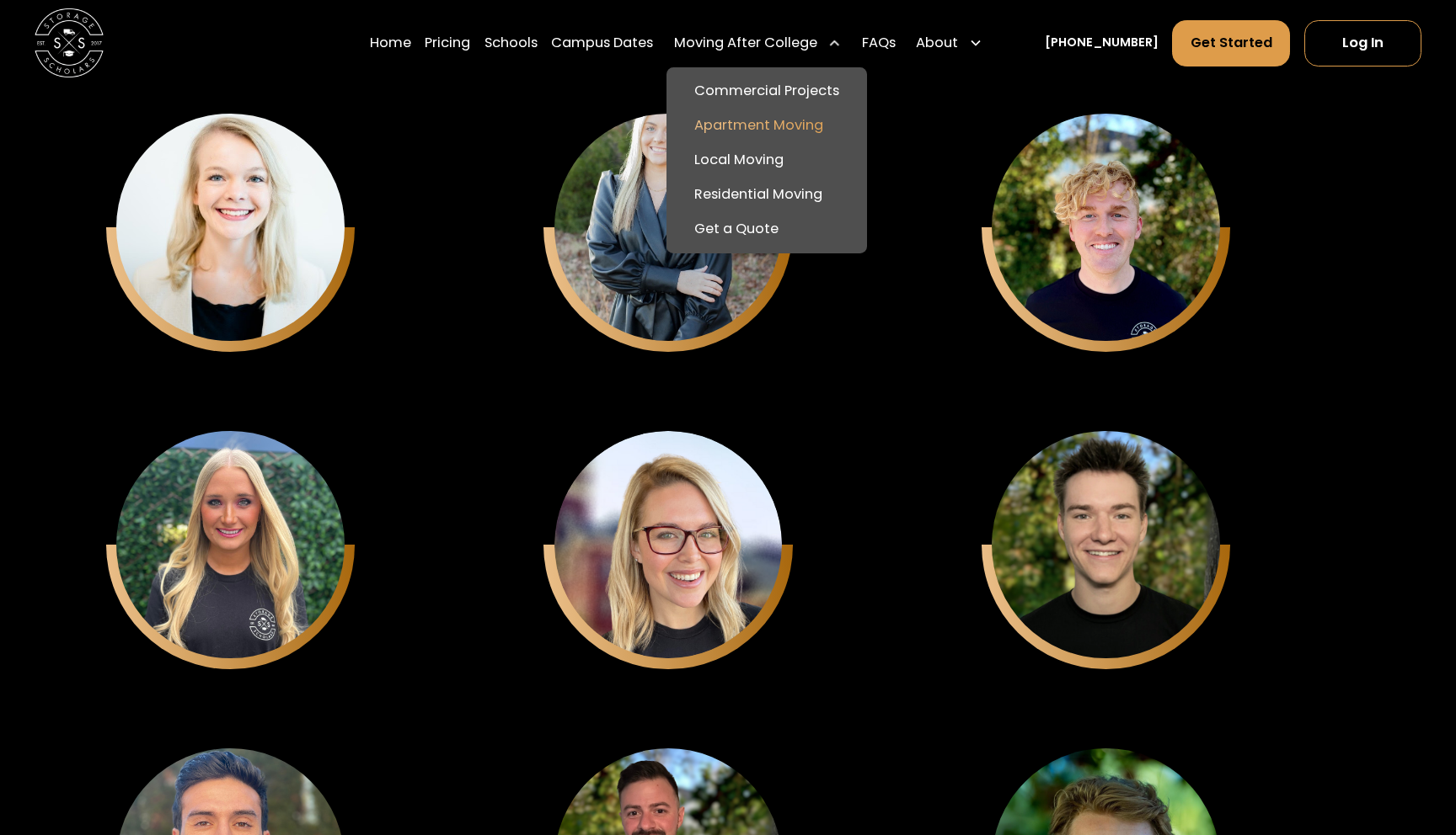
click at [787, 128] on link "Apartment Moving" at bounding box center [767, 125] width 186 height 34
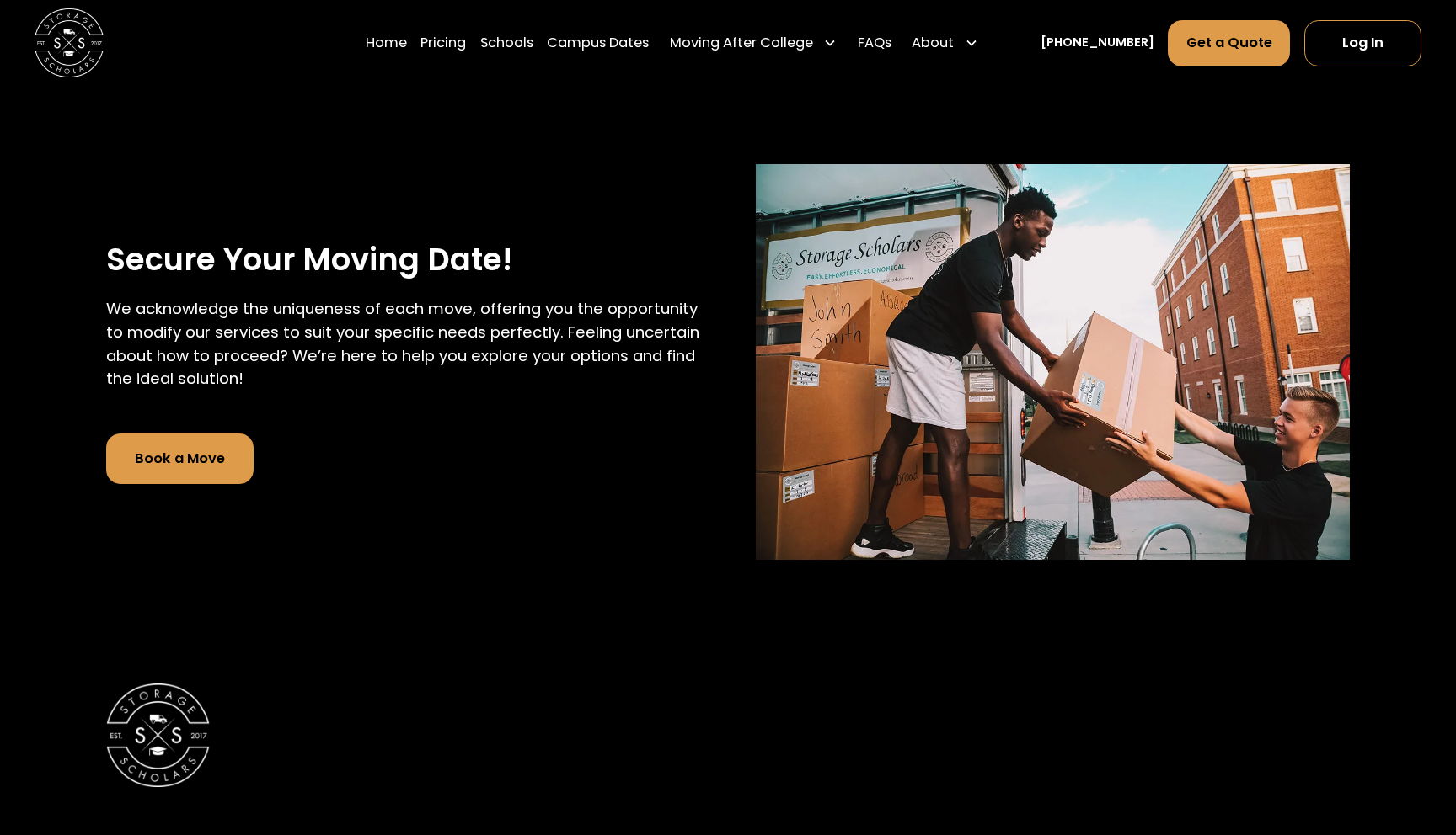
scroll to position [2682, 0]
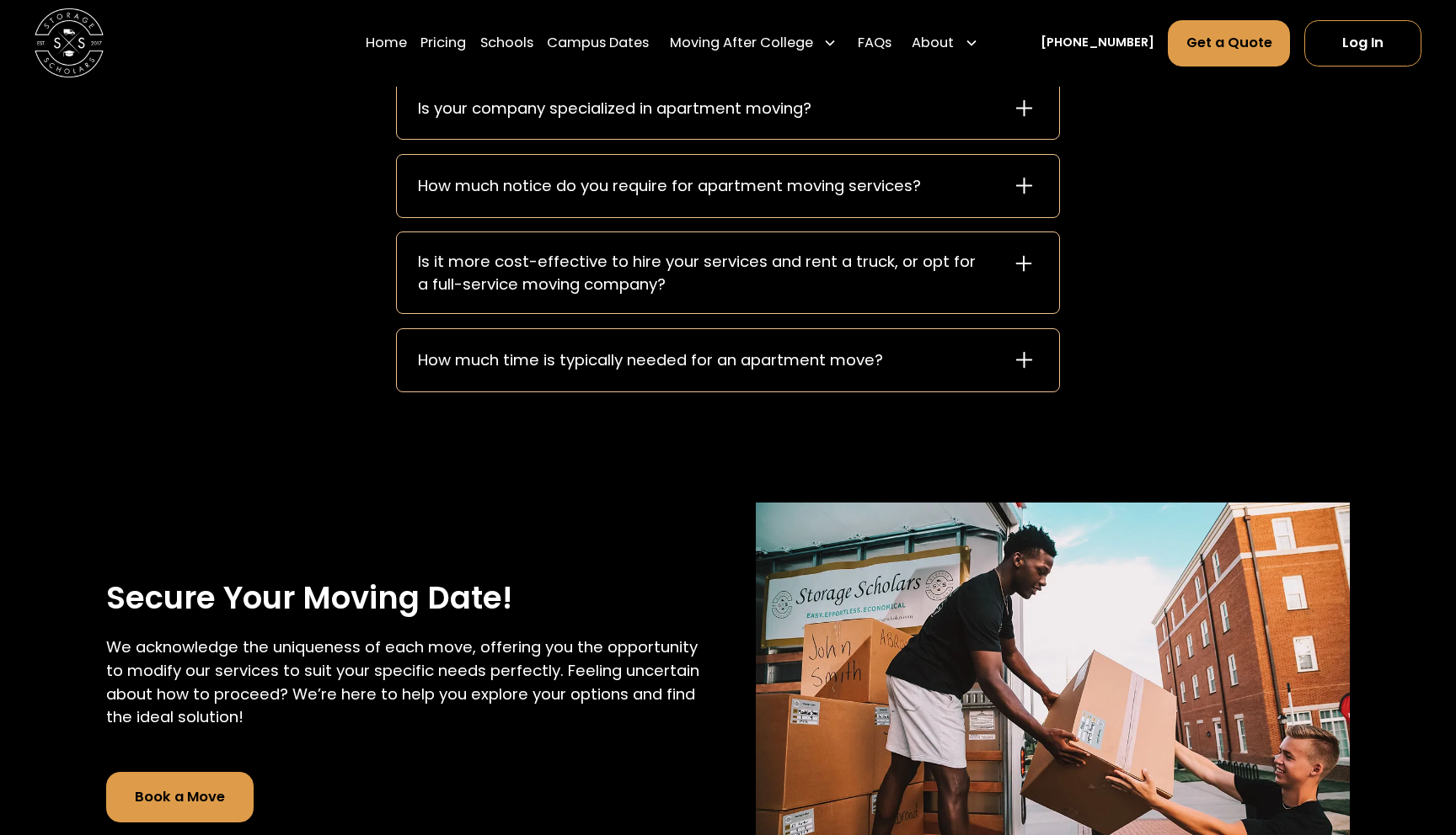
click at [811, 359] on div "How much time is typically needed for an apartment move?" at bounding box center [650, 361] width 465 height 24
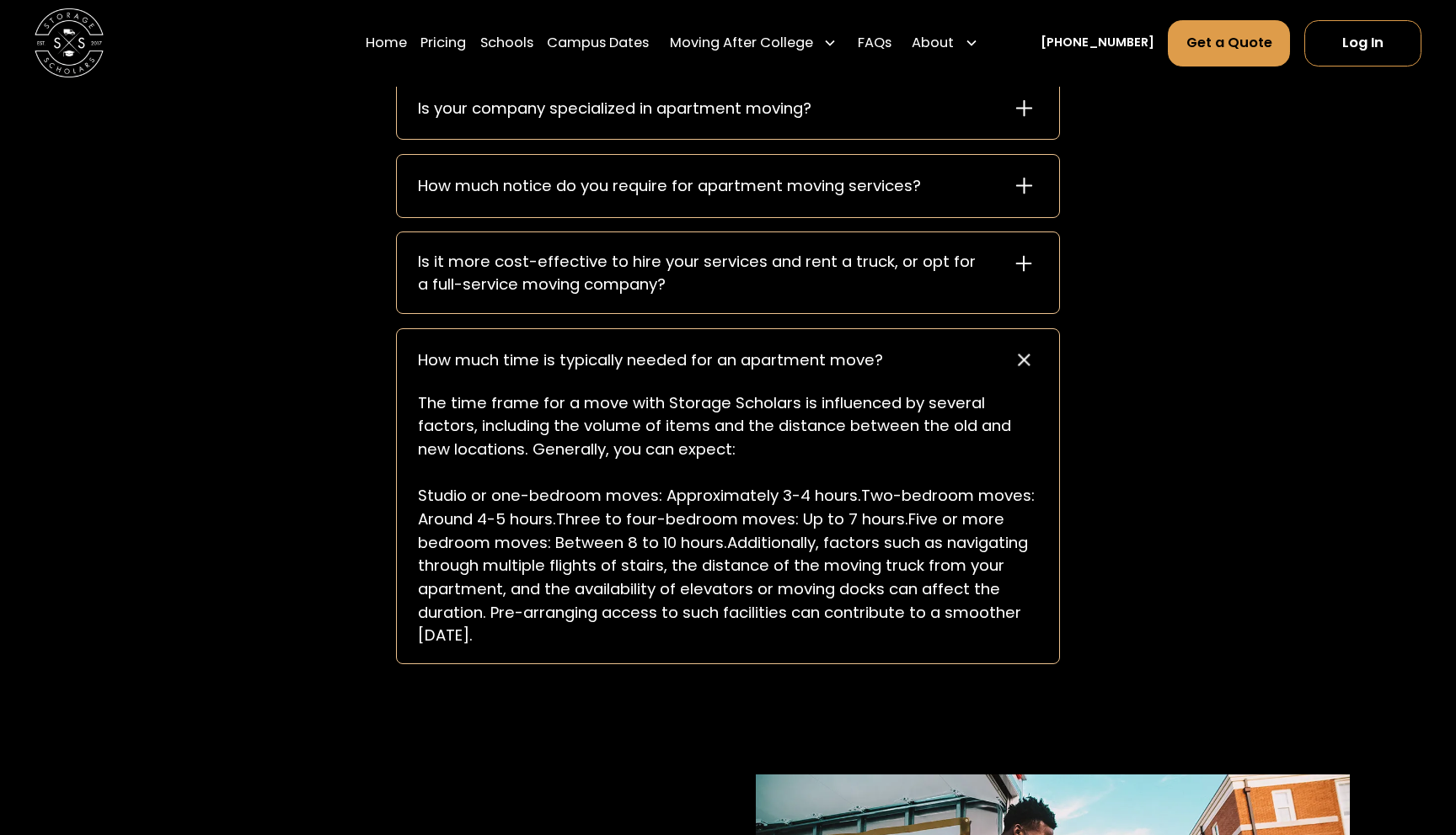
click at [811, 359] on div "How much time is typically needed for an apartment move?" at bounding box center [650, 361] width 465 height 24
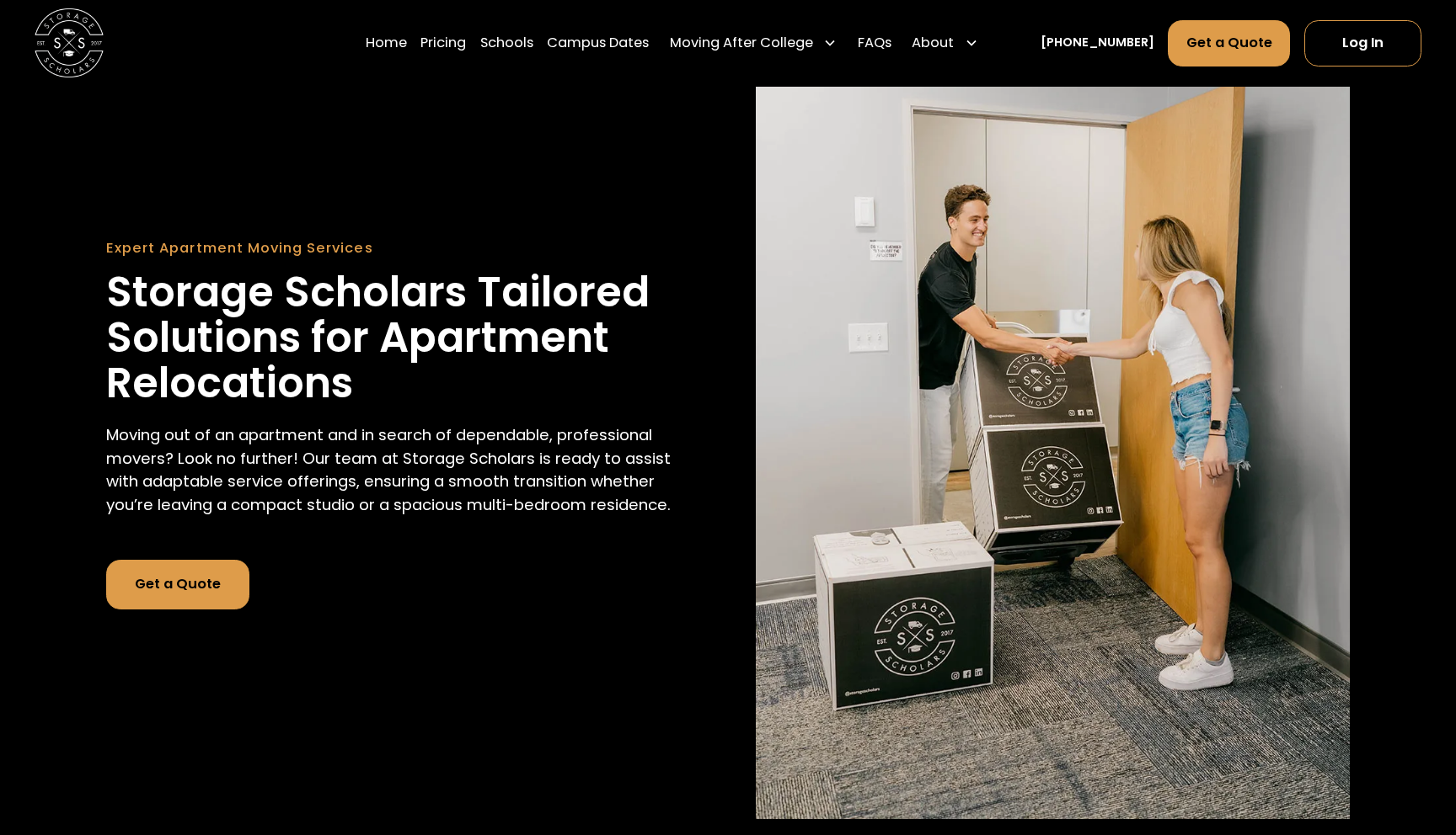
scroll to position [0, 0]
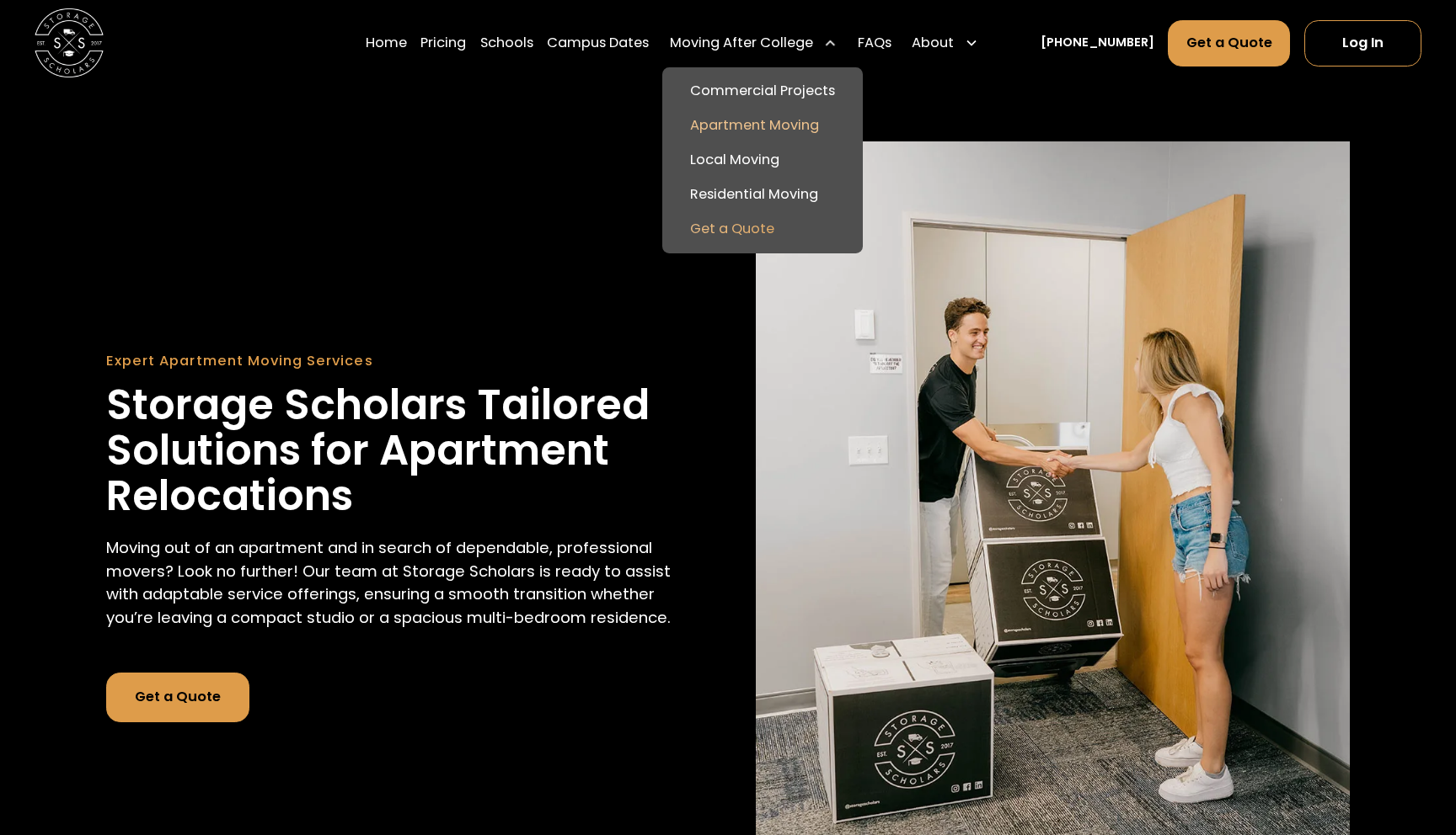
click at [784, 233] on link "Get a Quote" at bounding box center [763, 229] width 186 height 34
click at [769, 200] on link "Residential Moving" at bounding box center [763, 194] width 186 height 34
click at [766, 203] on link "Residential Moving" at bounding box center [763, 194] width 186 height 34
click at [778, 156] on link "Local Moving" at bounding box center [763, 160] width 186 height 34
click at [777, 122] on link "Apartment Moving" at bounding box center [763, 125] width 186 height 34
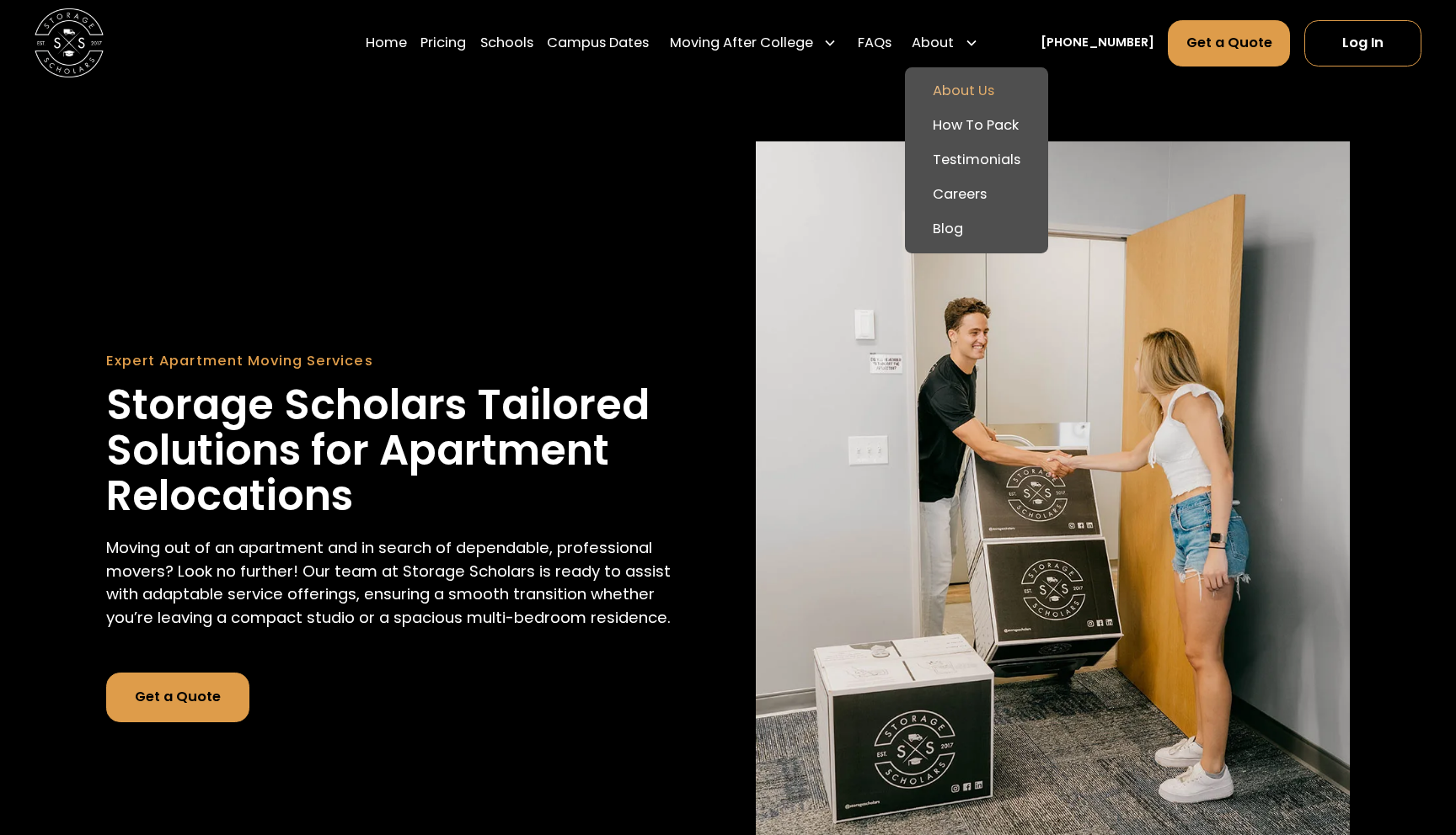
click at [975, 79] on link "About Us" at bounding box center [976, 91] width 128 height 34
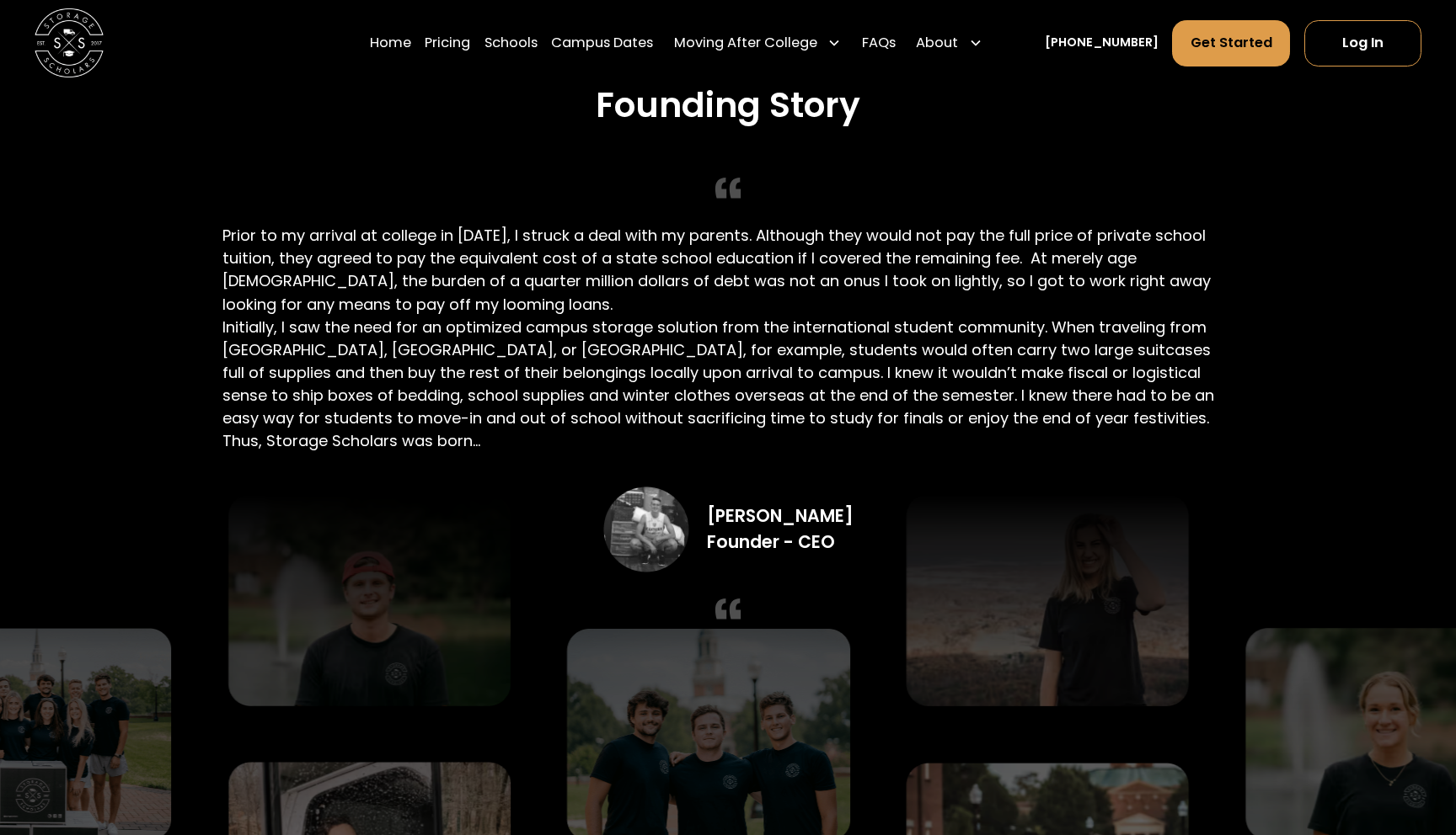
scroll to position [3002, 0]
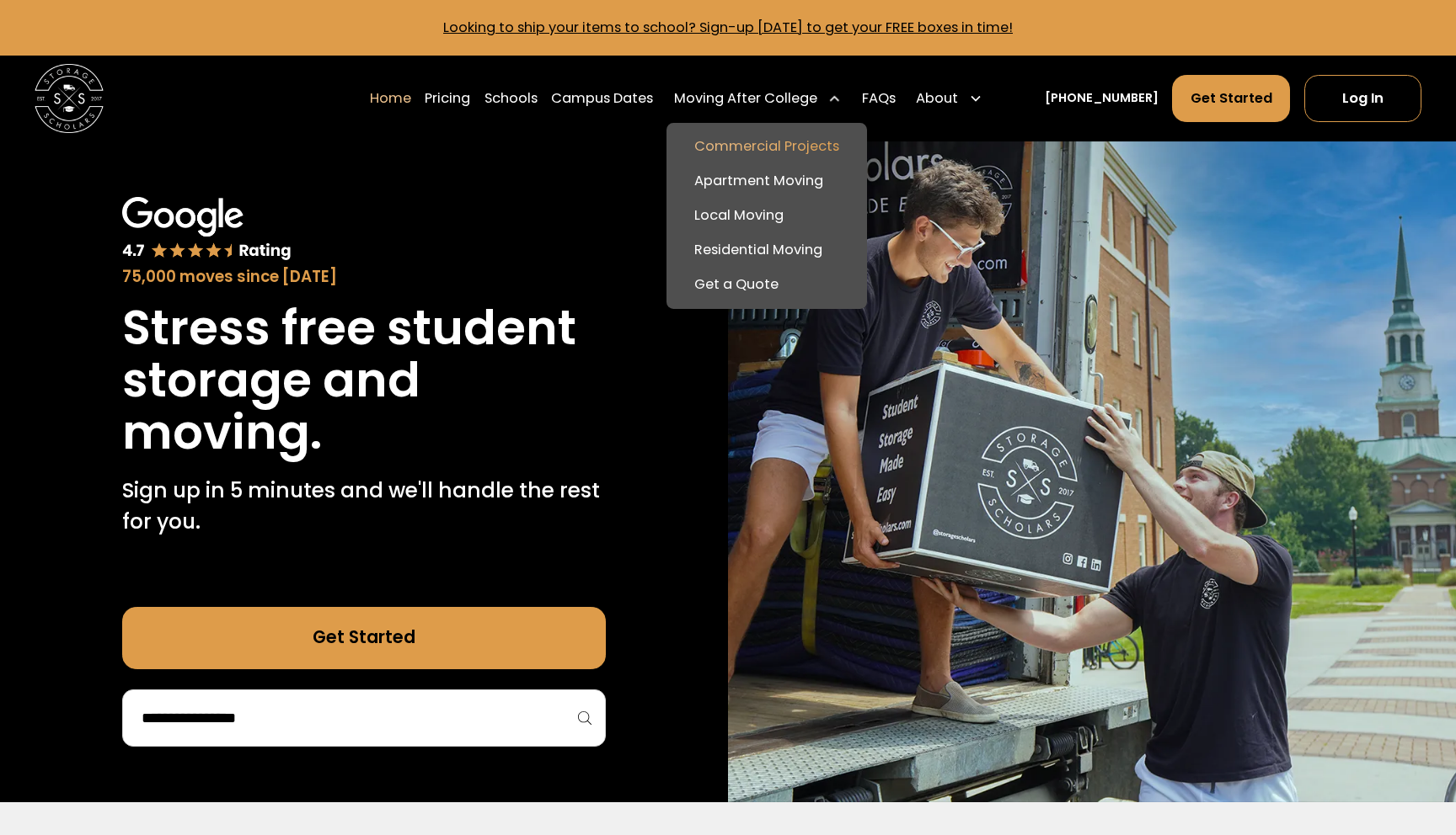
click at [792, 146] on link "Commercial Projects" at bounding box center [767, 146] width 186 height 34
